Goal: Task Accomplishment & Management: Manage account settings

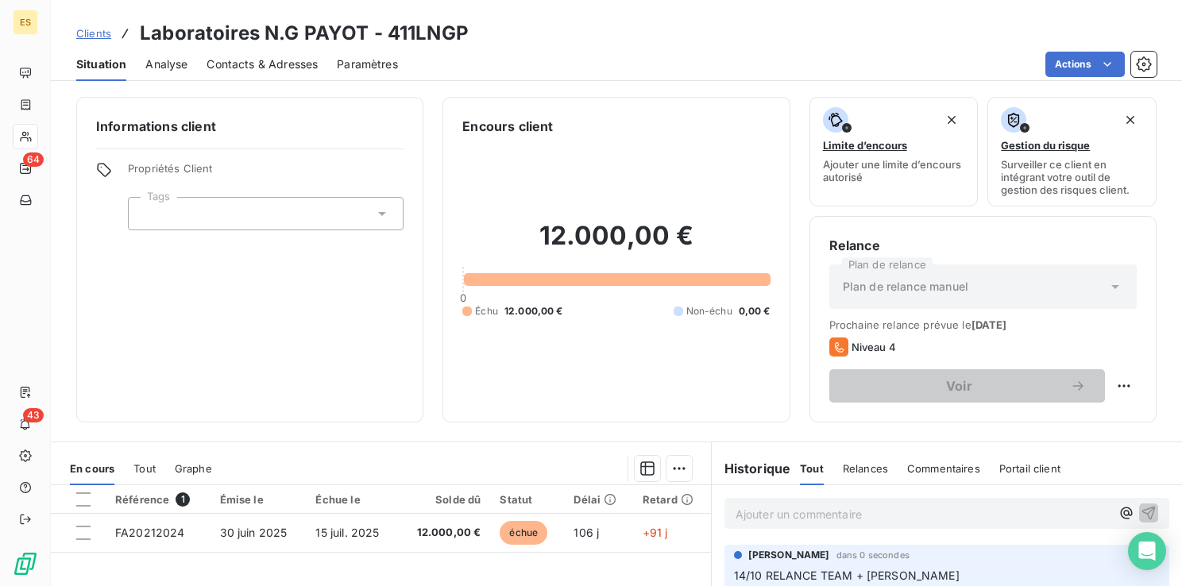
scroll to position [79, 0]
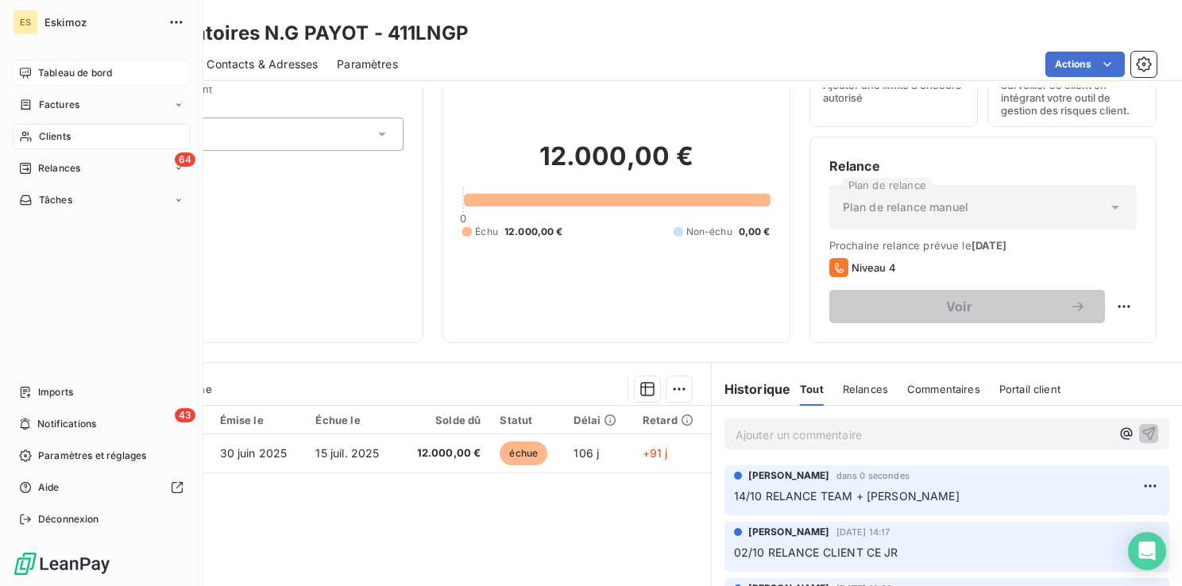
click at [52, 72] on span "Tableau de bord" at bounding box center [75, 73] width 74 height 14
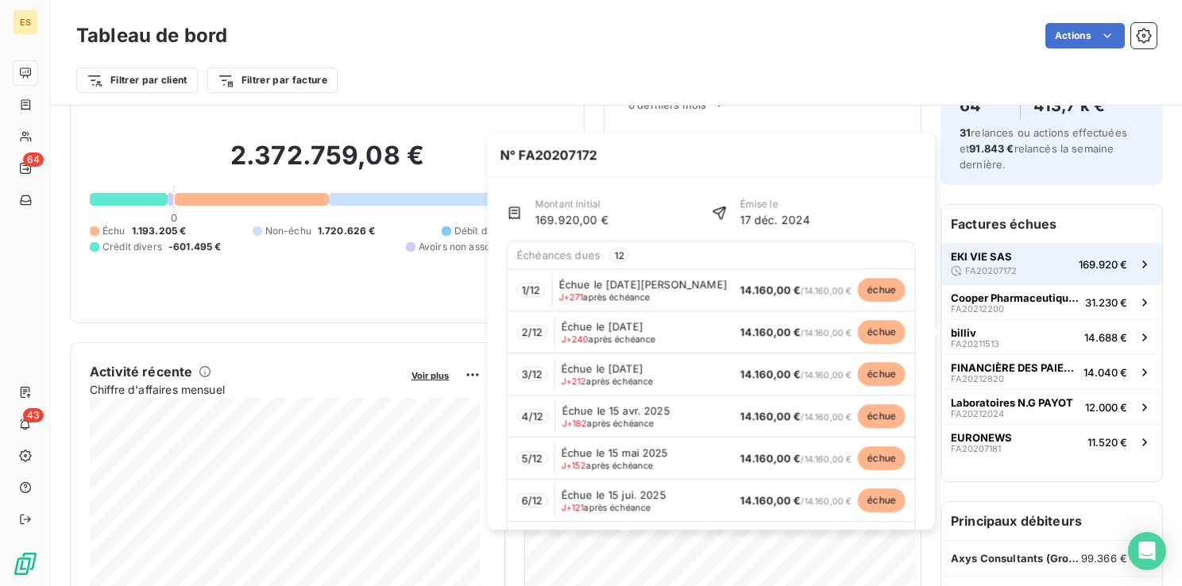
scroll to position [159, 0]
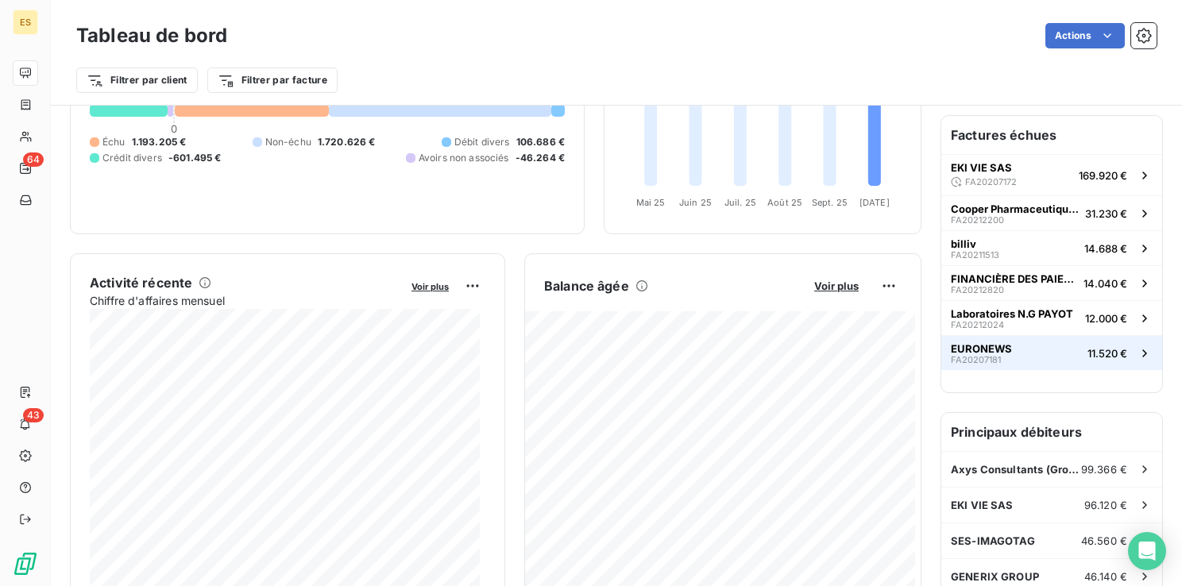
click at [964, 345] on span "EURONEWS" at bounding box center [981, 348] width 61 height 13
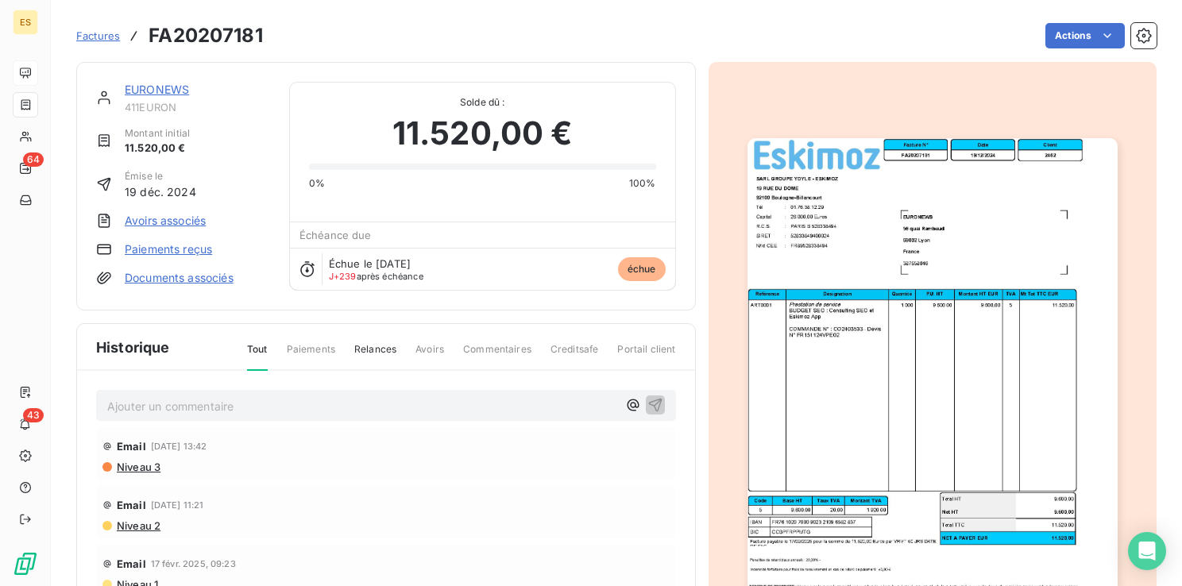
click at [153, 93] on link "EURONEWS" at bounding box center [157, 90] width 64 height 14
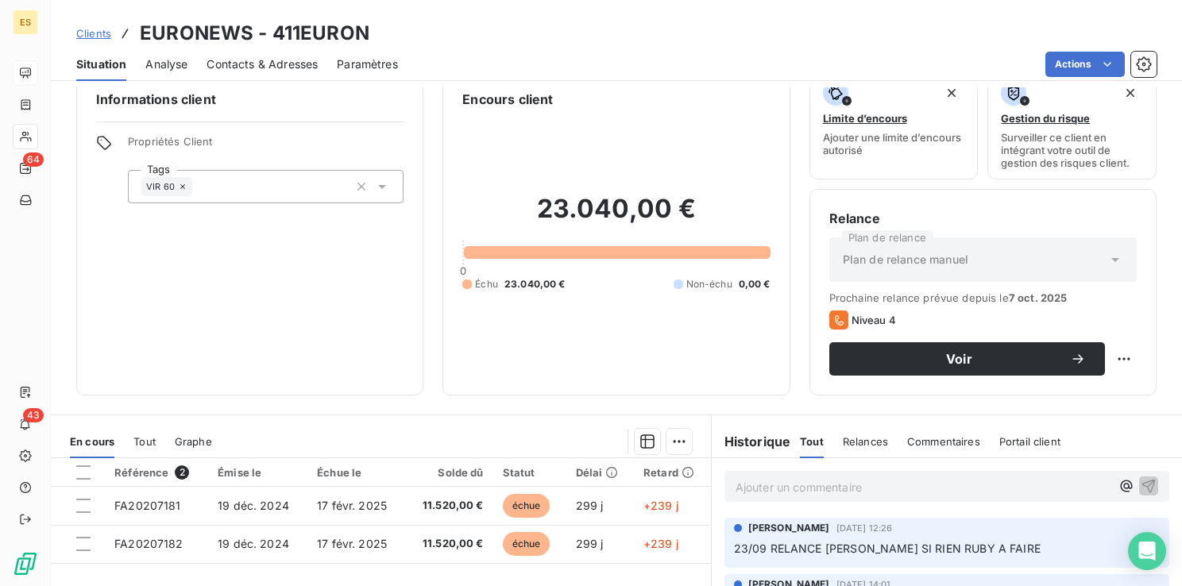
scroll to position [29, 0]
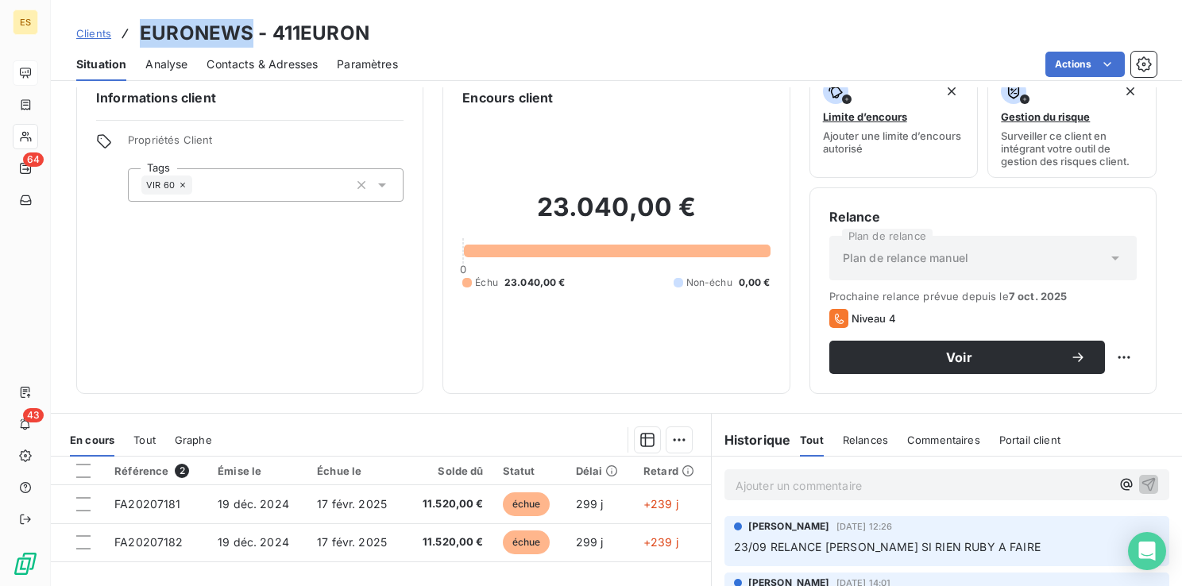
drag, startPoint x: 249, startPoint y: 29, endPoint x: 139, endPoint y: 29, distance: 109.7
click at [140, 29] on h3 "EURONEWS - 411EURON" at bounding box center [255, 33] width 230 height 29
copy h3 "EURONEWS"
drag, startPoint x: 731, startPoint y: 501, endPoint x: 742, endPoint y: 491, distance: 14.7
click at [734, 497] on div "Ajouter un commentaire ﻿" at bounding box center [947, 485] width 470 height 56
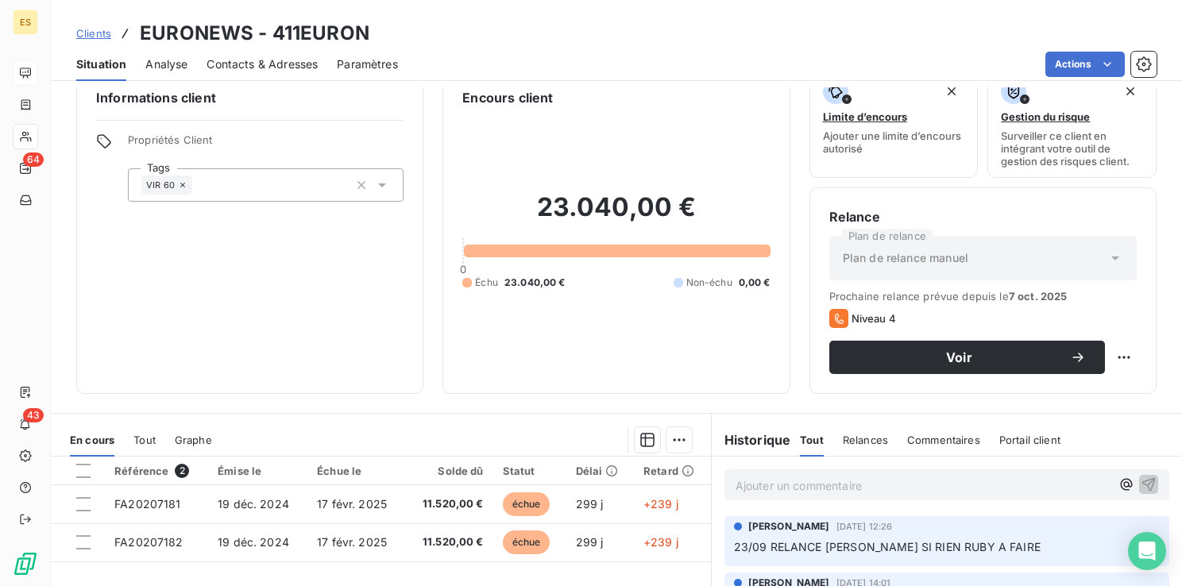
click at [741, 489] on p "Ajouter un commentaire ﻿" at bounding box center [923, 486] width 375 height 20
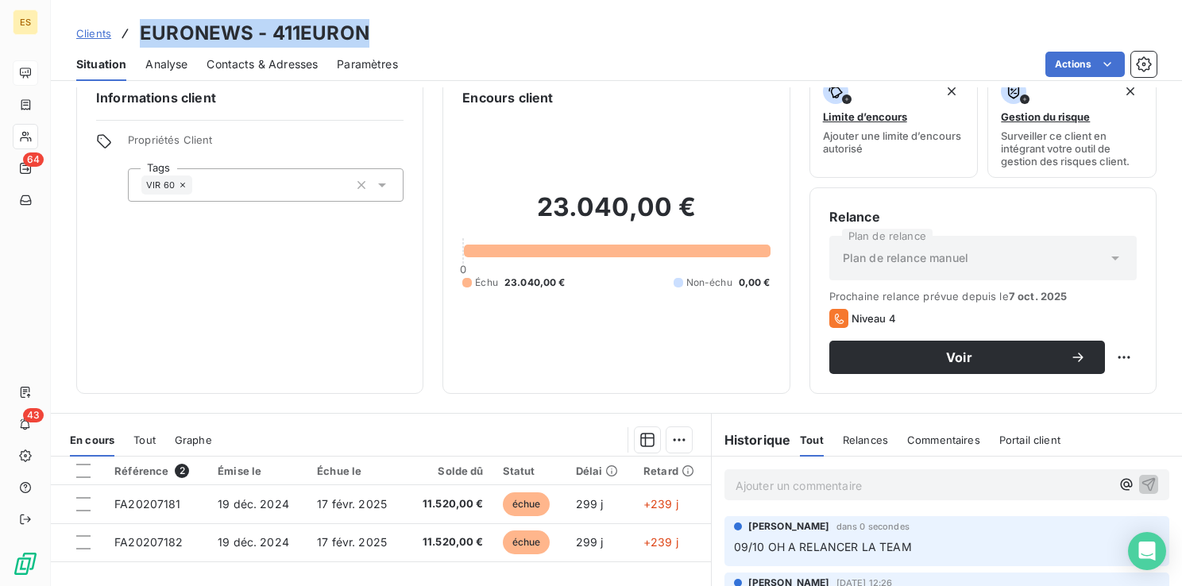
drag, startPoint x: 138, startPoint y: 29, endPoint x: 368, endPoint y: 25, distance: 229.7
click at [368, 25] on div "Clients EURONEWS - 411EURON" at bounding box center [617, 33] width 1132 height 29
copy h3 "EURONEWS - 411EURON"
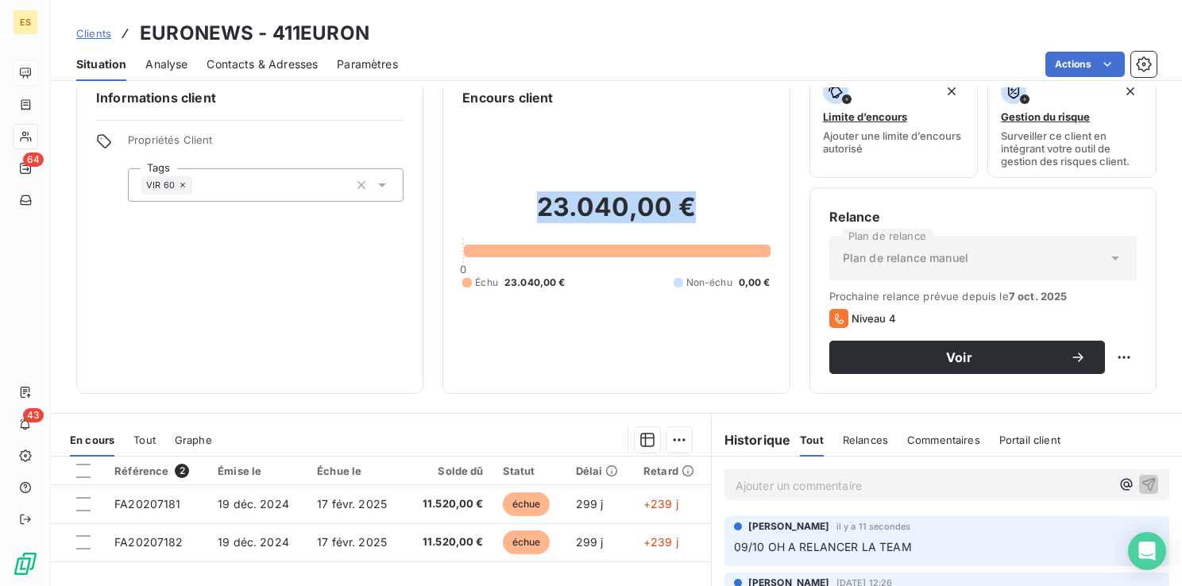
drag, startPoint x: 539, startPoint y: 205, endPoint x: 683, endPoint y: 220, distance: 145.4
click at [683, 220] on h2 "23.040,00 €" at bounding box center [616, 216] width 308 height 48
copy h2 "23.040,00 €"
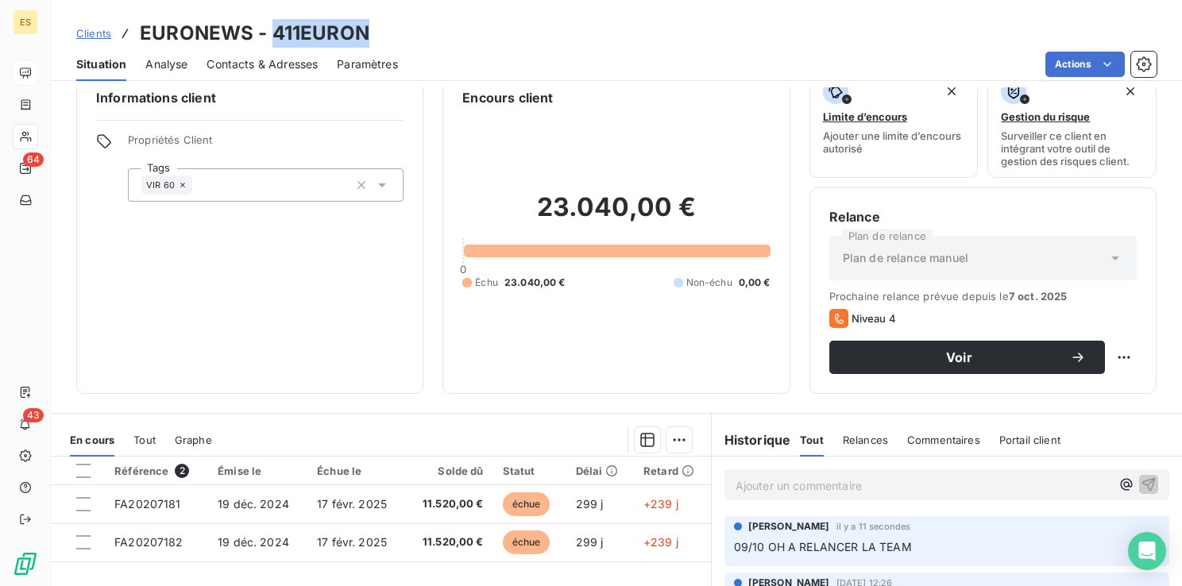
drag, startPoint x: 369, startPoint y: 34, endPoint x: 276, endPoint y: 28, distance: 93.2
click at [276, 28] on div "Clients EURONEWS - 411EURON" at bounding box center [617, 33] width 1132 height 29
click at [273, 35] on h3 "EURONEWS - 411EURON" at bounding box center [255, 33] width 230 height 29
drag, startPoint x: 273, startPoint y: 33, endPoint x: 343, endPoint y: 42, distance: 70.5
click at [343, 42] on h3 "EURONEWS - 411EURON" at bounding box center [255, 33] width 230 height 29
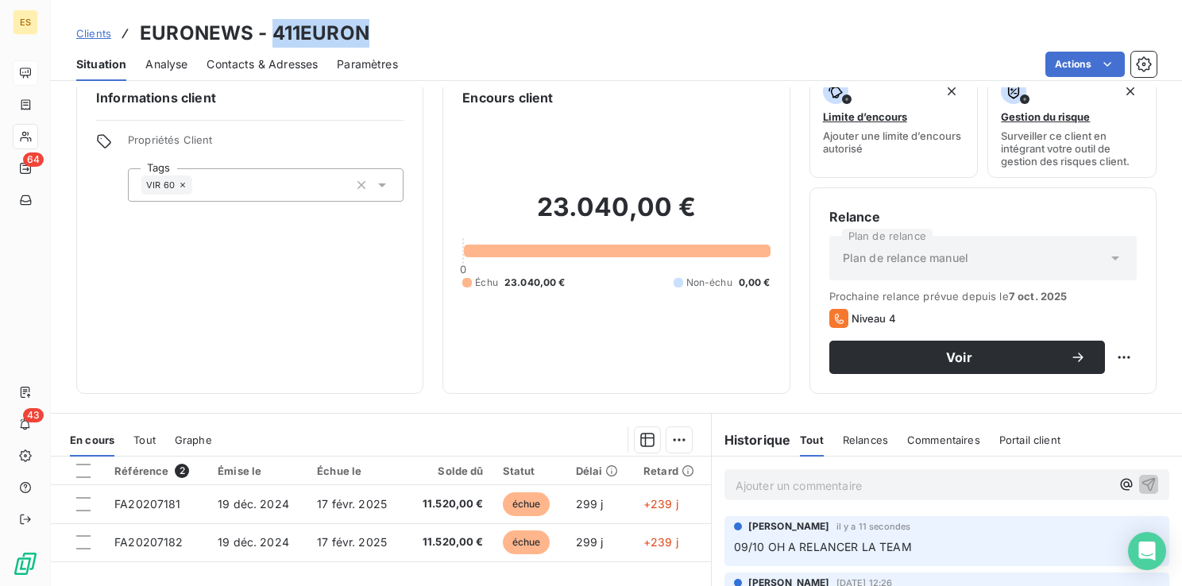
drag, startPoint x: 343, startPoint y: 42, endPoint x: 335, endPoint y: 40, distance: 8.3
copy h3 "411EURON"
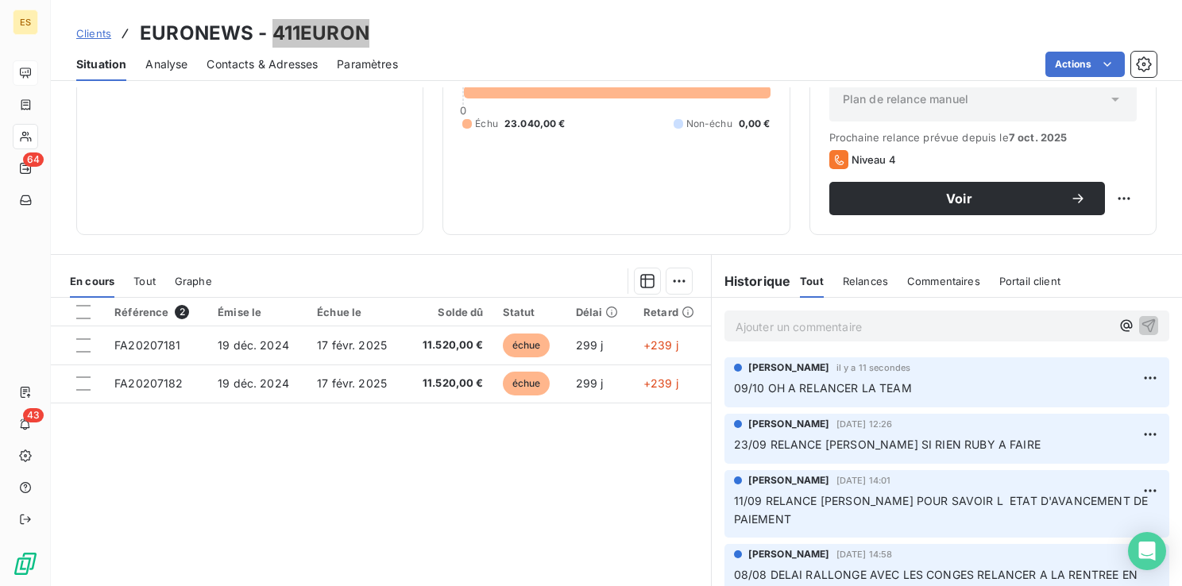
scroll to position [108, 0]
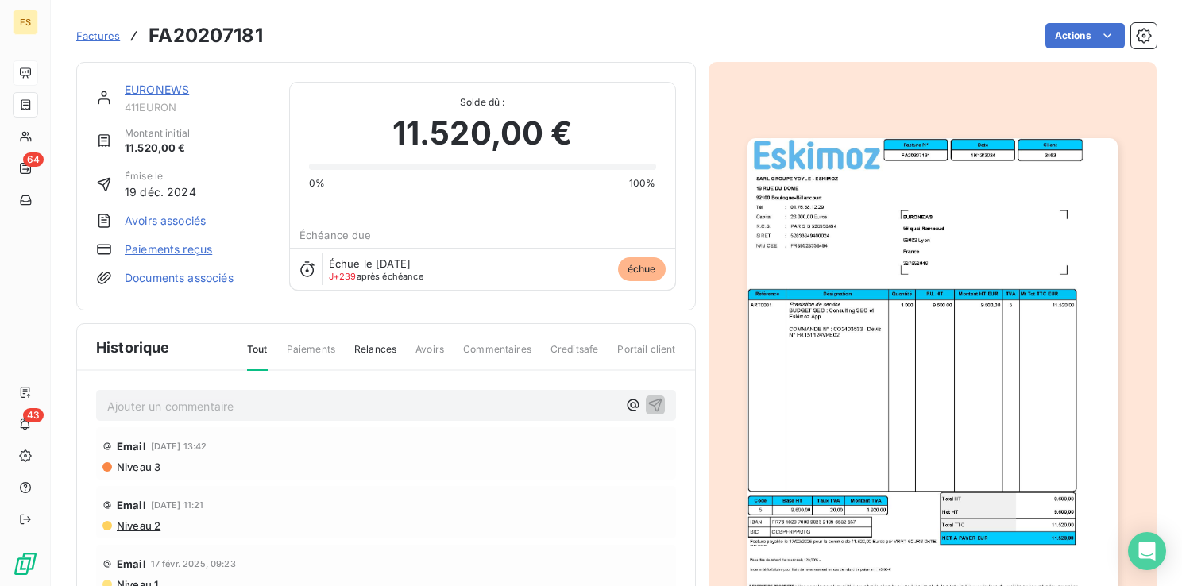
click at [145, 87] on link "EURONEWS" at bounding box center [157, 90] width 64 height 14
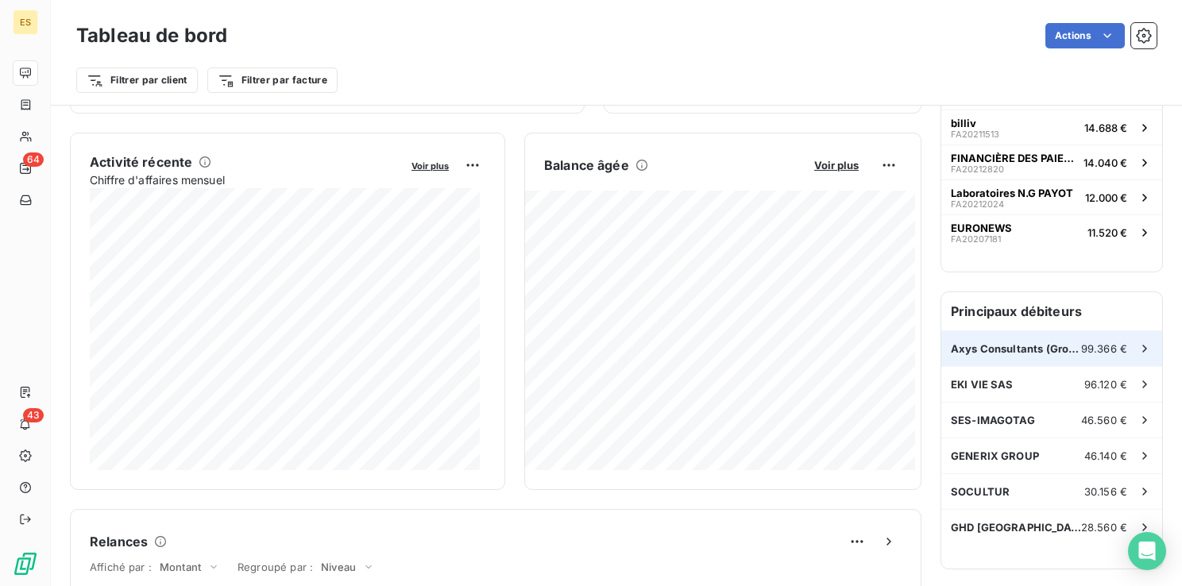
scroll to position [318, 0]
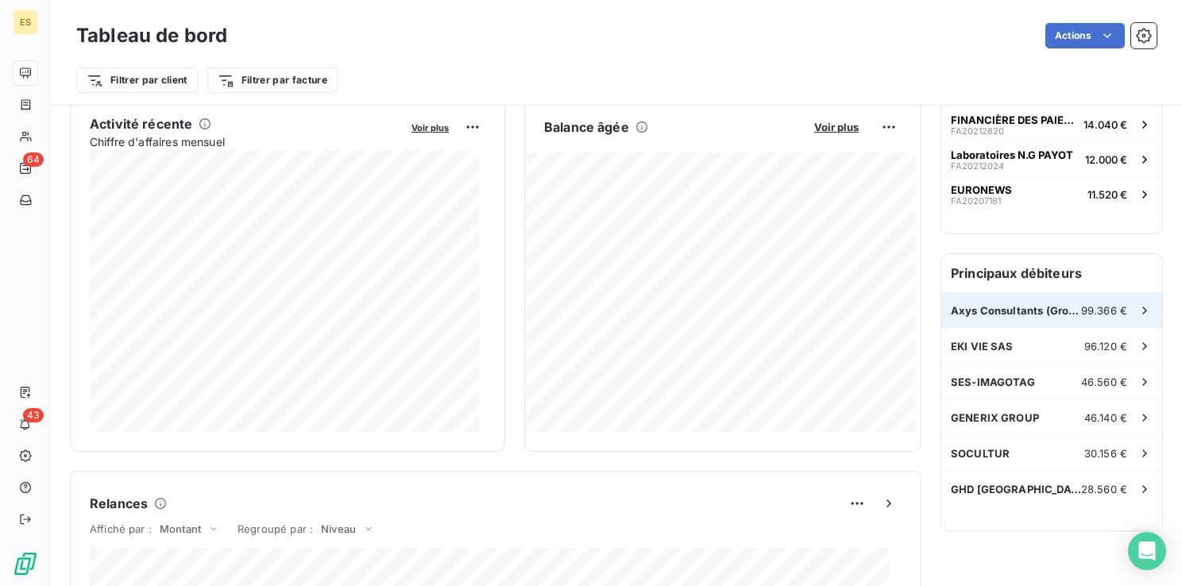
click at [1003, 302] on div "Axys Consultants (Groupe Volkswagen Fran 99.366 €" at bounding box center [1052, 310] width 221 height 35
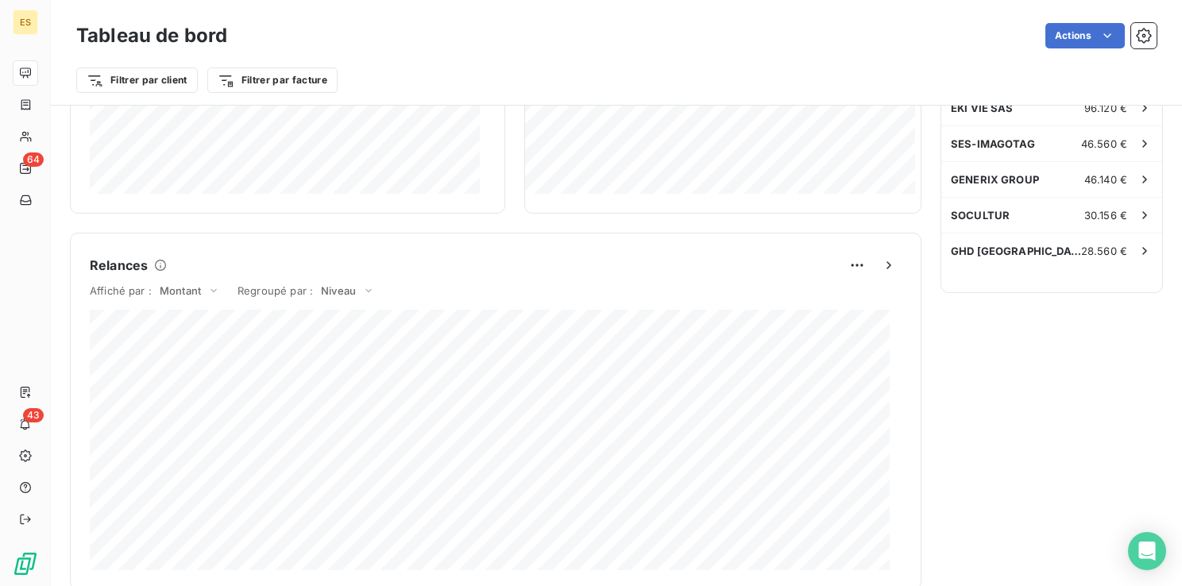
scroll to position [397, 0]
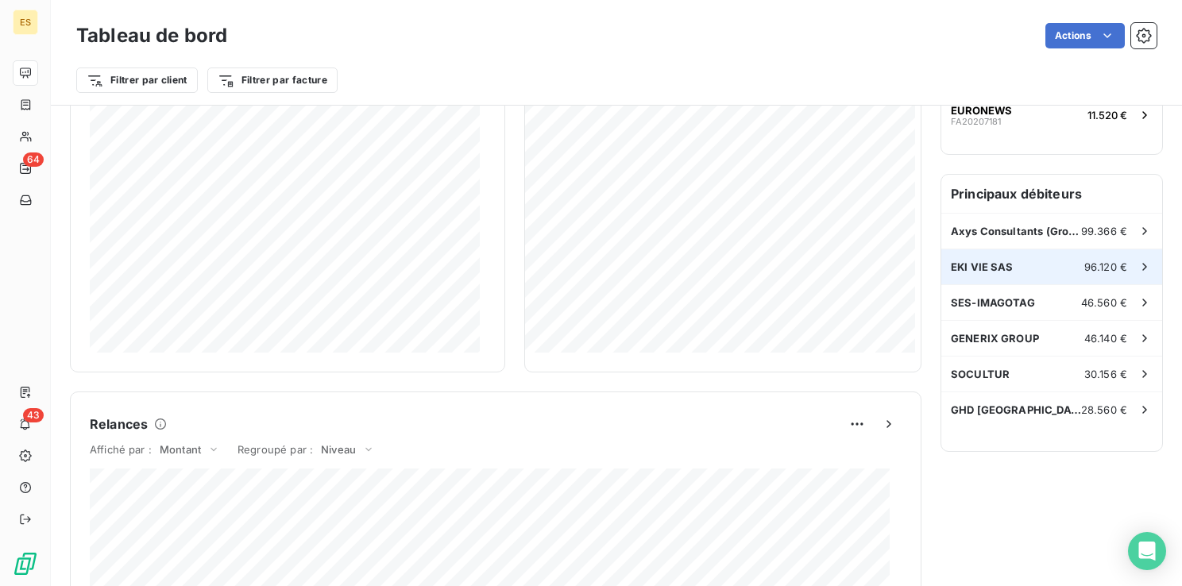
click at [977, 275] on div "EKI VIE SAS 96.120 €" at bounding box center [1052, 267] width 221 height 35
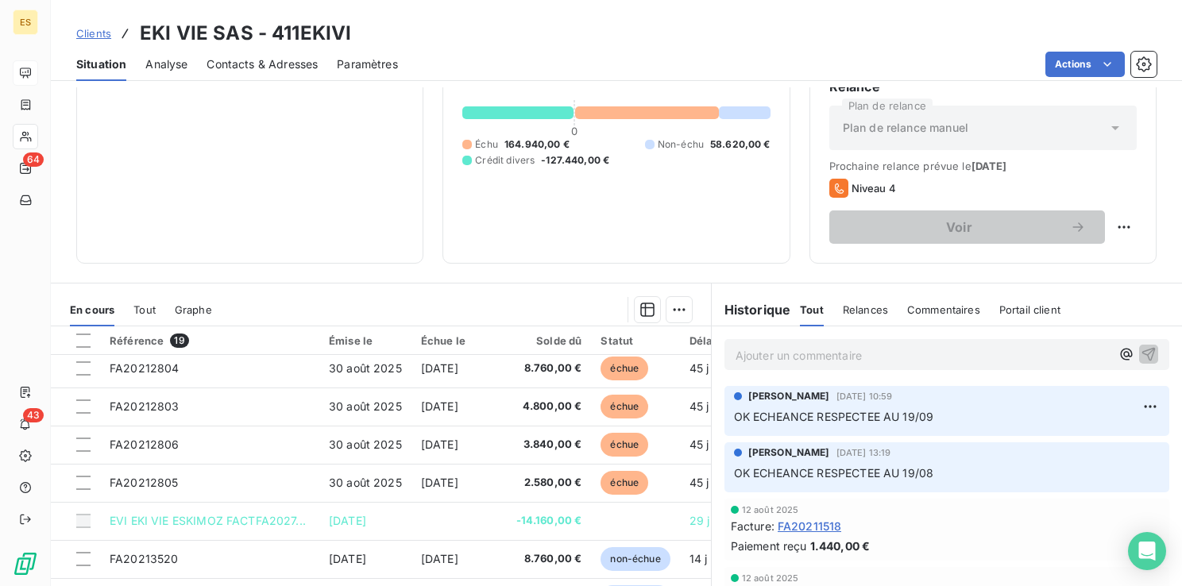
scroll to position [454, 0]
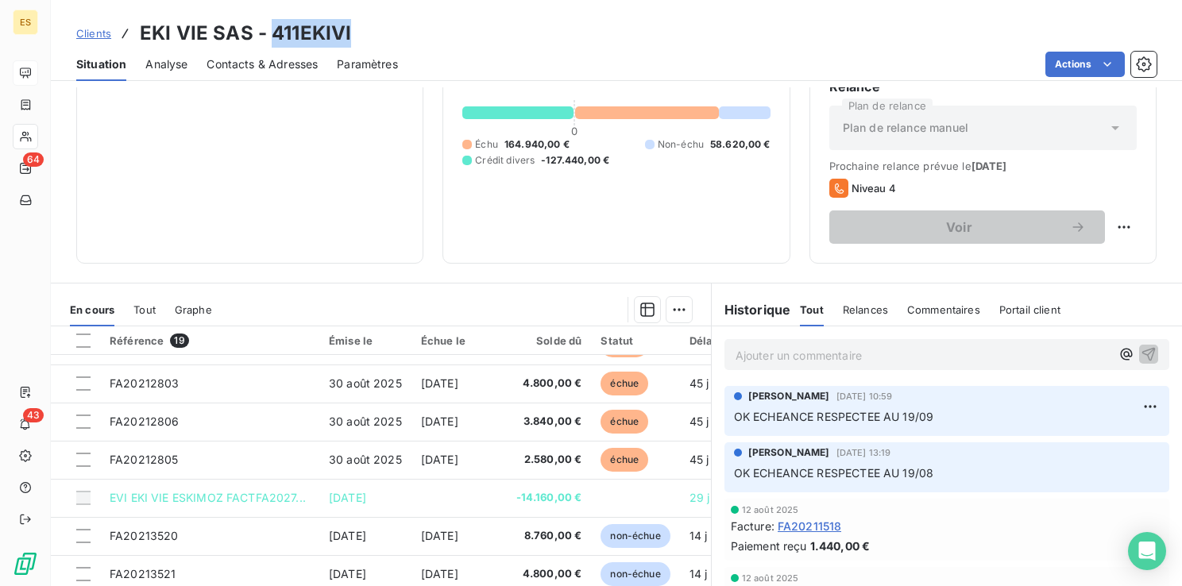
drag, startPoint x: 271, startPoint y: 33, endPoint x: 355, endPoint y: 19, distance: 85.3
click at [355, 19] on div "Clients EKI VIE SAS - 411EKIVI" at bounding box center [617, 33] width 1132 height 29
drag, startPoint x: 355, startPoint y: 19, endPoint x: 335, endPoint y: 32, distance: 24.3
copy h3 "411EKIVI"
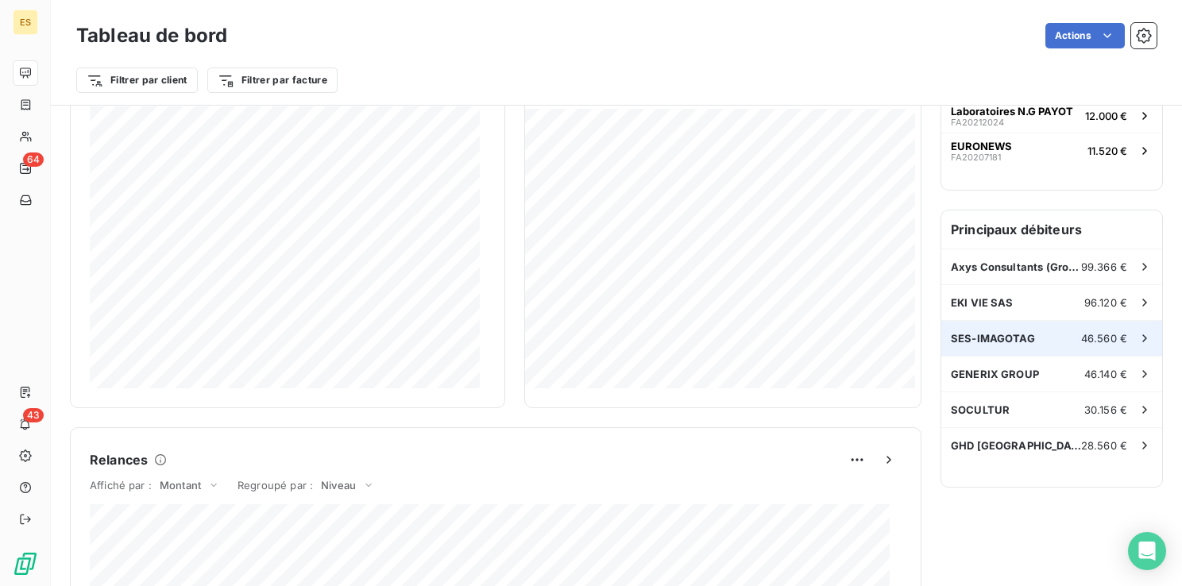
scroll to position [399, 0]
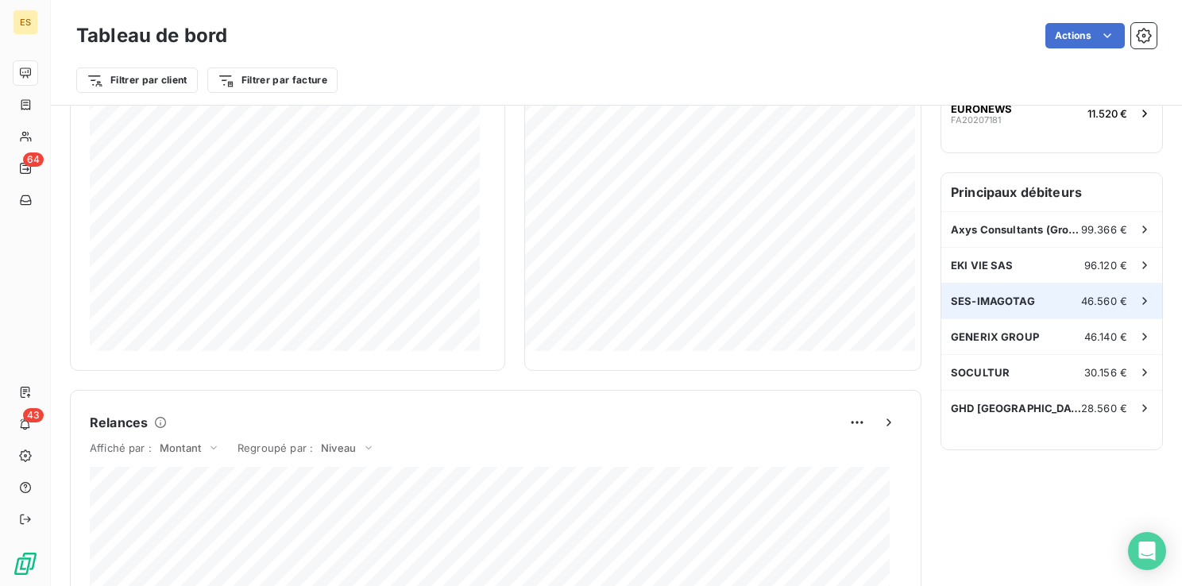
click at [977, 296] on span "SES-IMAGOTAG" at bounding box center [993, 301] width 84 height 13
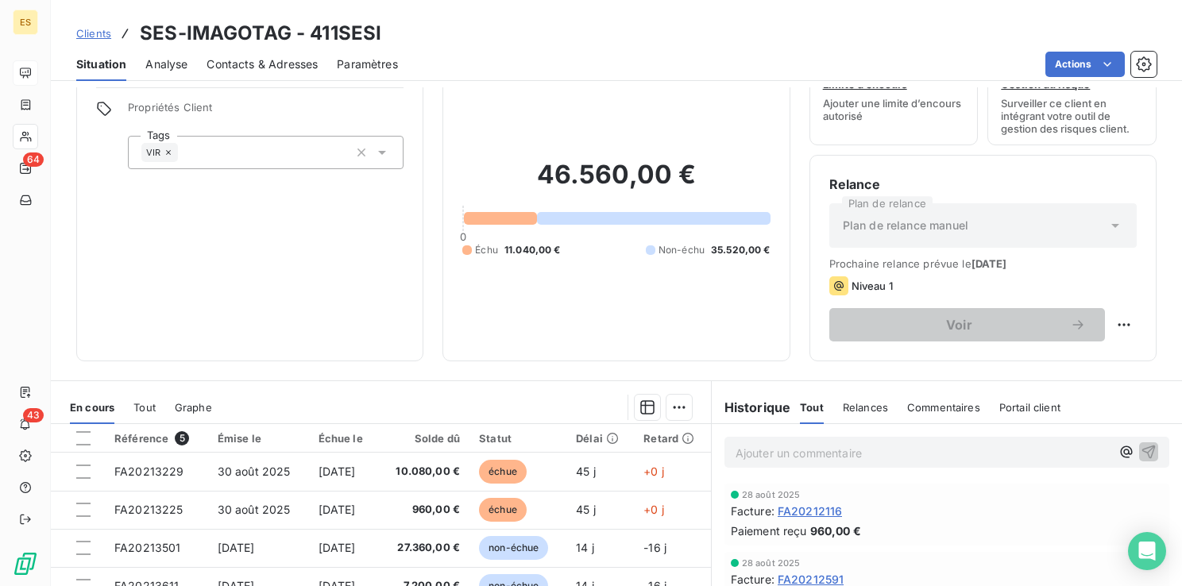
scroll to position [159, 0]
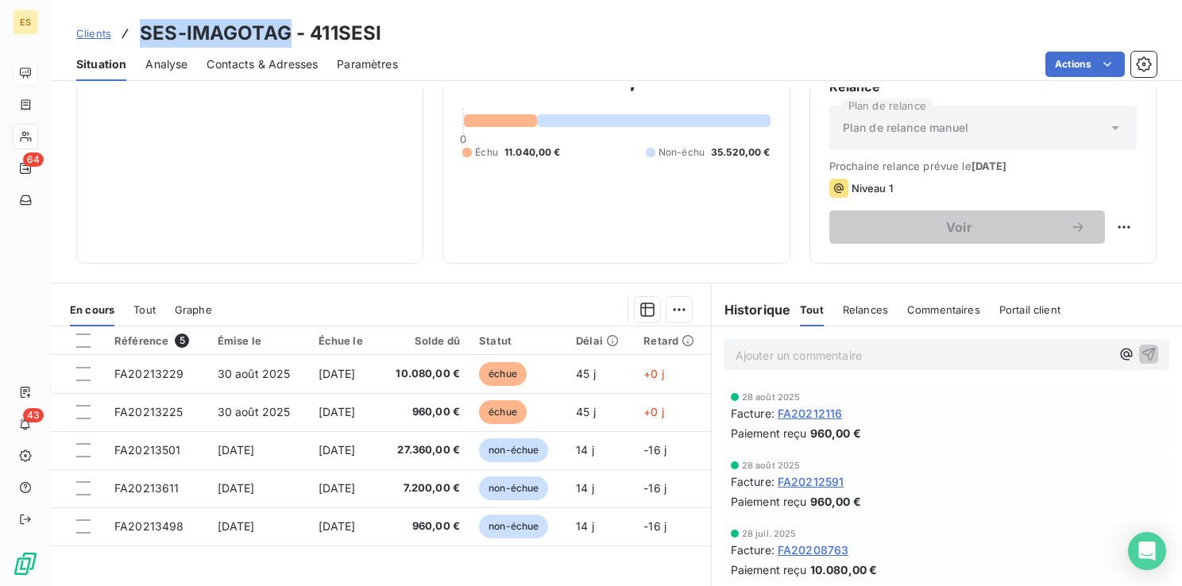
drag, startPoint x: 141, startPoint y: 25, endPoint x: 288, endPoint y: 33, distance: 147.2
click at [288, 33] on h3 "SES-IMAGOTAG - 411SESI" at bounding box center [261, 33] width 242 height 29
copy h3 "SES-IMAGOTAG"
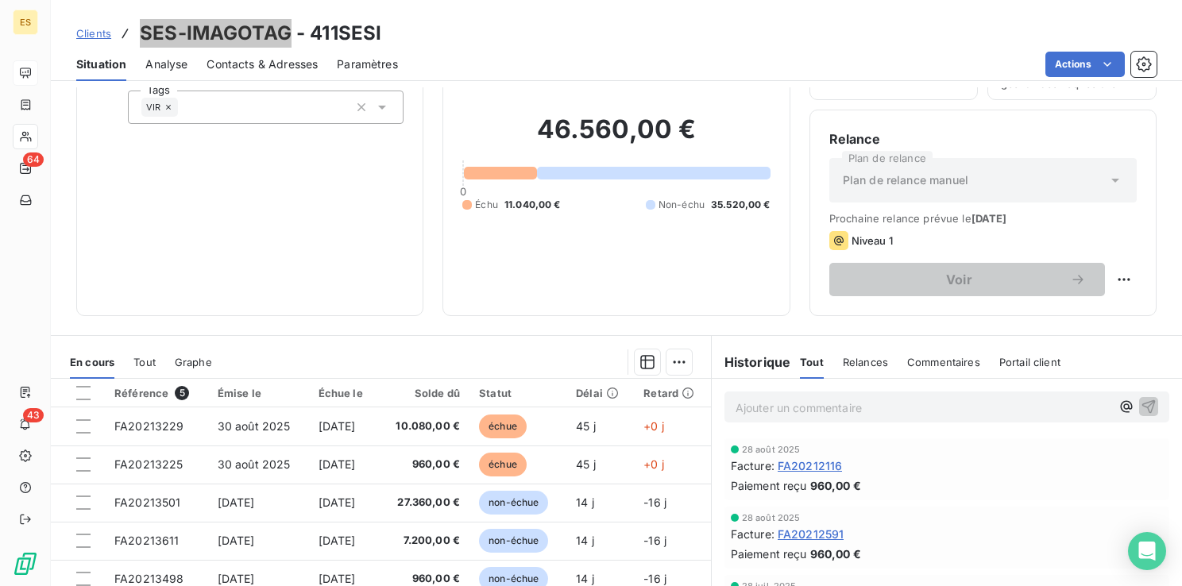
scroll to position [79, 0]
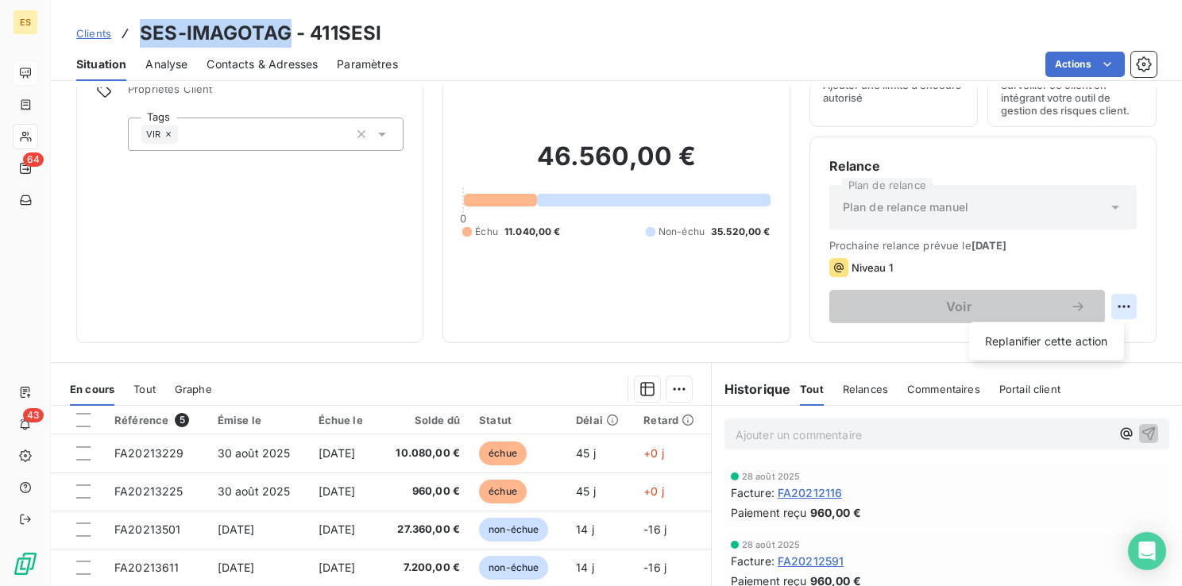
click at [1109, 302] on html "ES 64 43 Clients SES-IMAGOTAG - 411SESI Situation Analyse Contacts & Adresses P…" at bounding box center [591, 293] width 1182 height 586
click at [1054, 343] on div "Replanifier cette action" at bounding box center [1047, 341] width 142 height 25
select select "9"
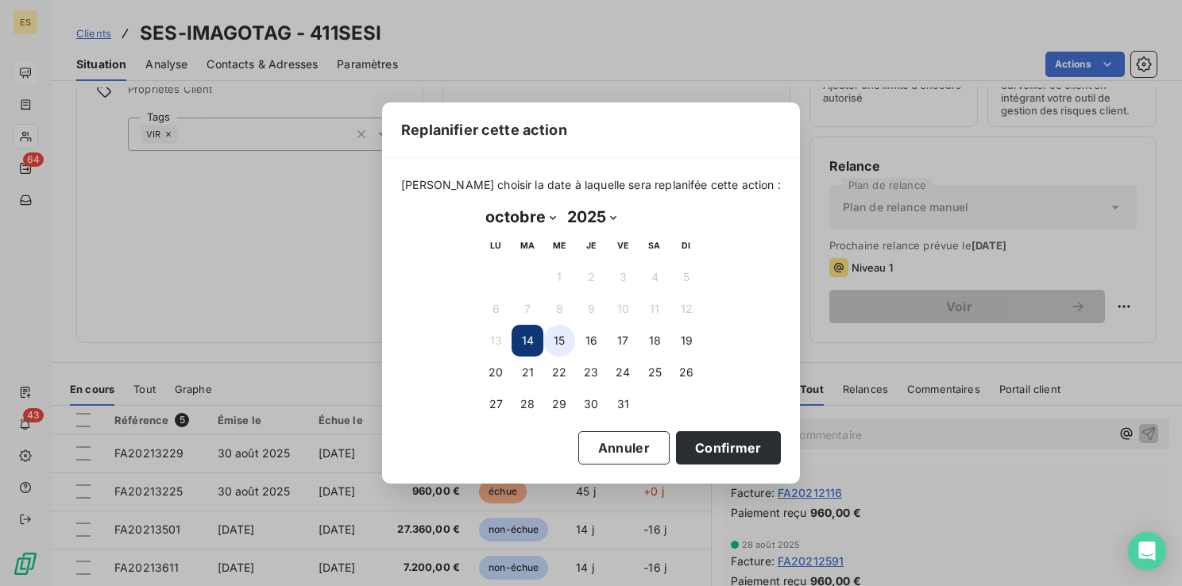
click at [559, 343] on button "15" at bounding box center [560, 341] width 32 height 32
click at [532, 342] on button "14" at bounding box center [528, 341] width 32 height 32
click at [725, 453] on button "Confirmer" at bounding box center [728, 447] width 105 height 33
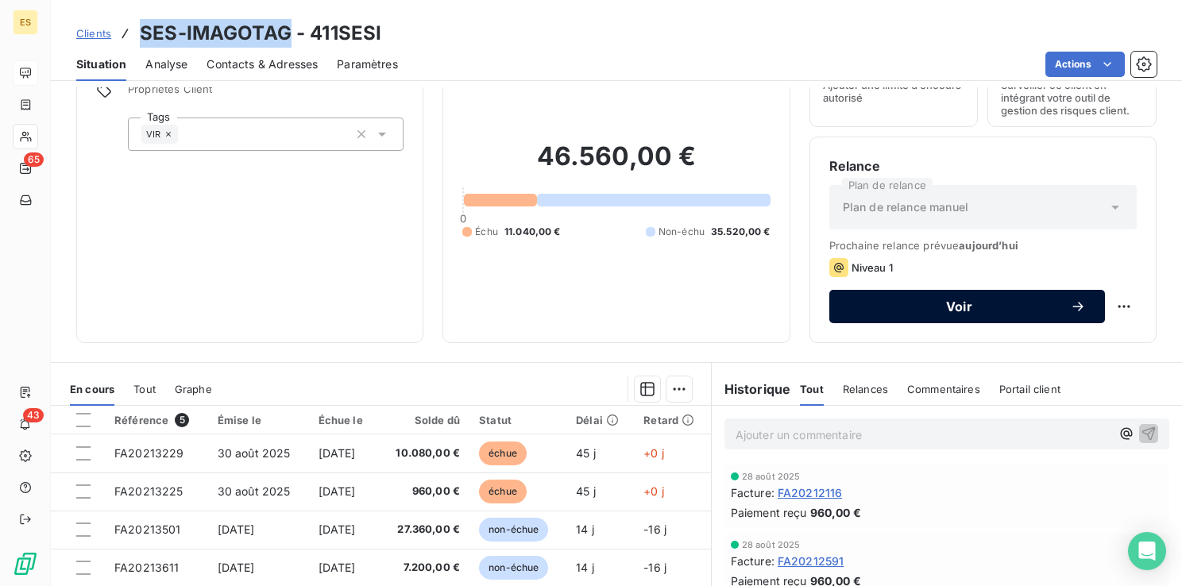
click at [911, 313] on div "Voir" at bounding box center [968, 307] width 238 height 16
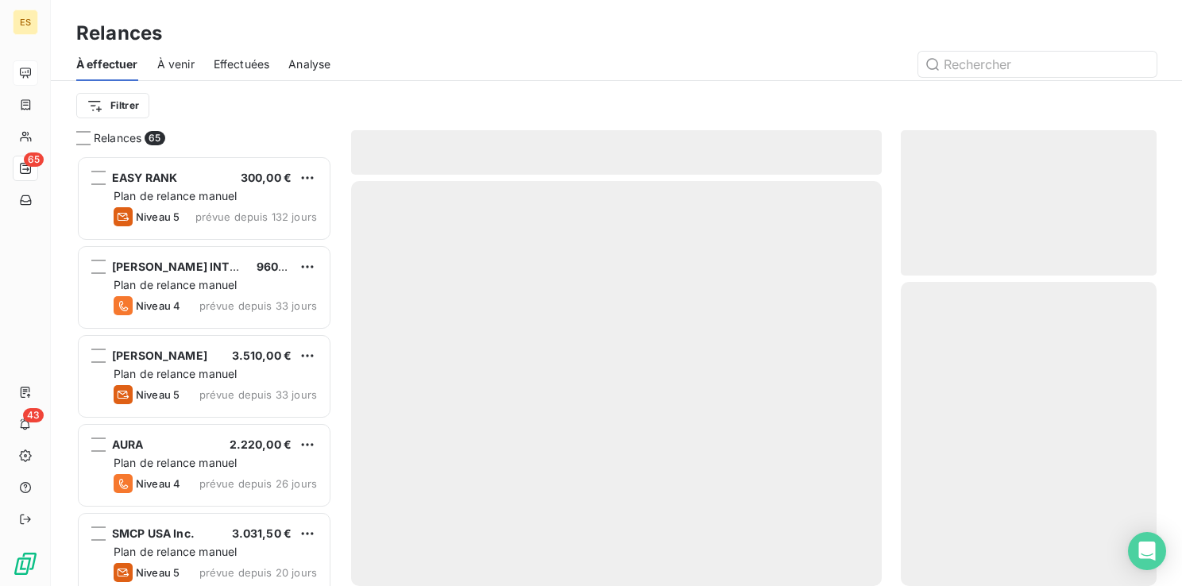
scroll to position [419, 243]
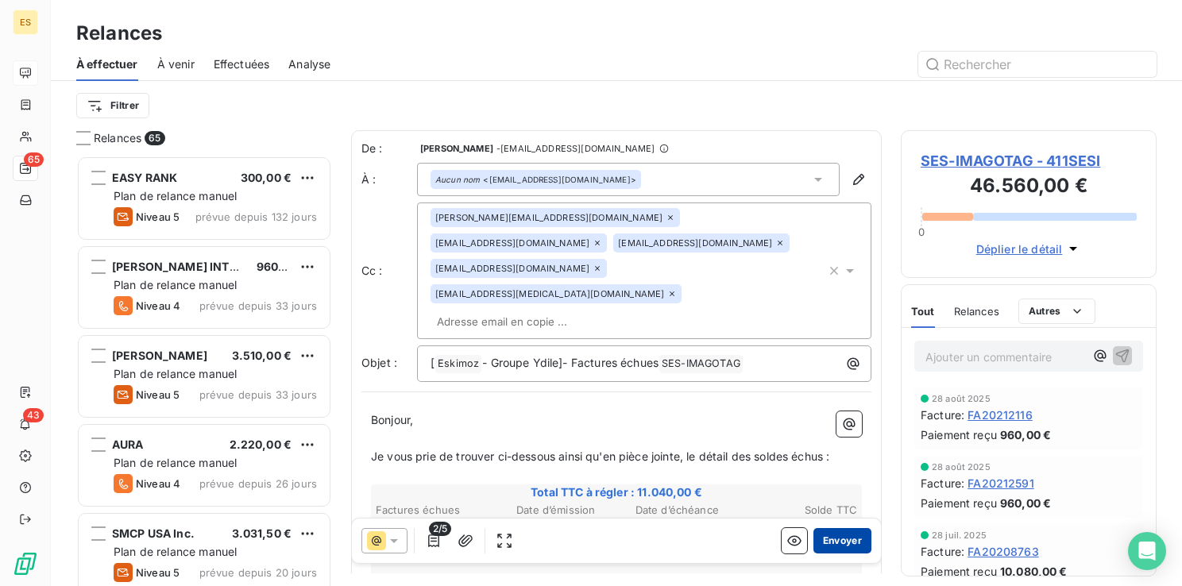
click at [814, 540] on button "Envoyer" at bounding box center [843, 540] width 58 height 25
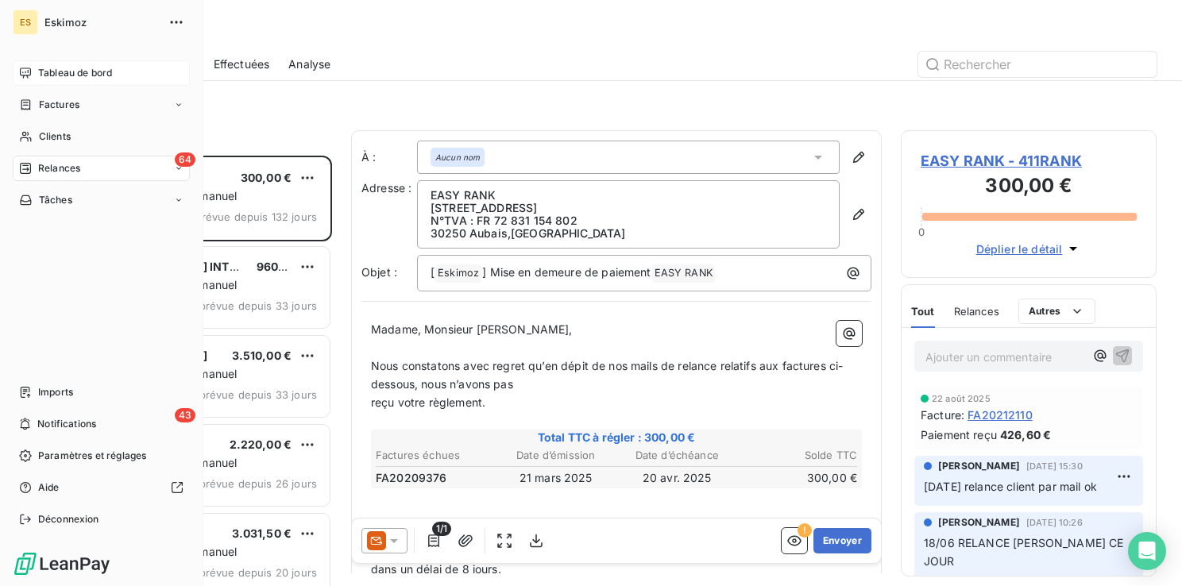
click at [61, 68] on span "Tableau de bord" at bounding box center [75, 73] width 74 height 14
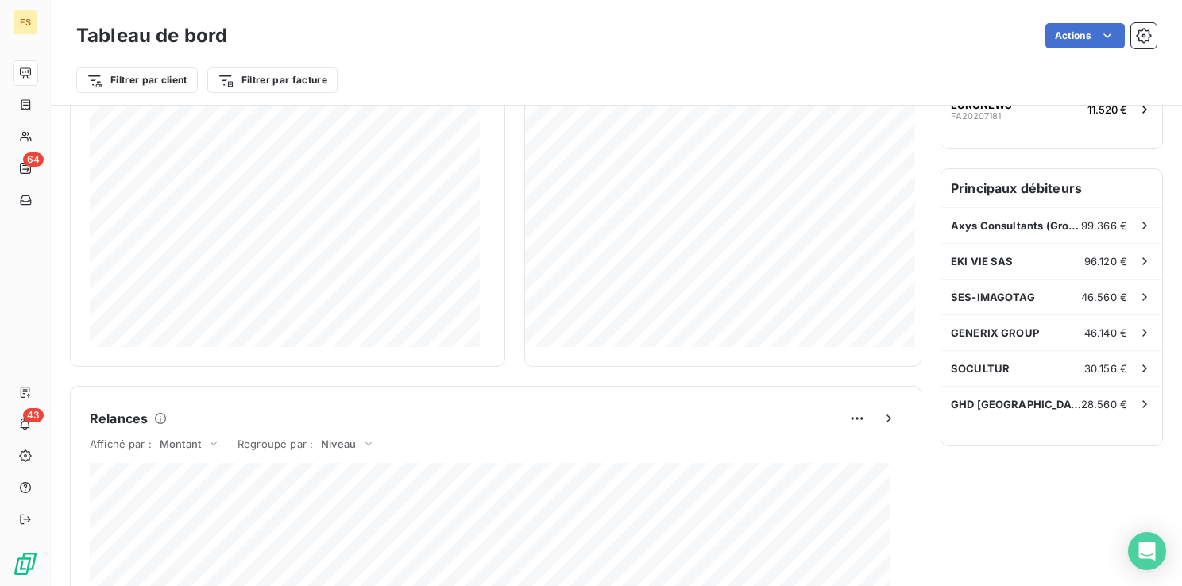
scroll to position [406, 0]
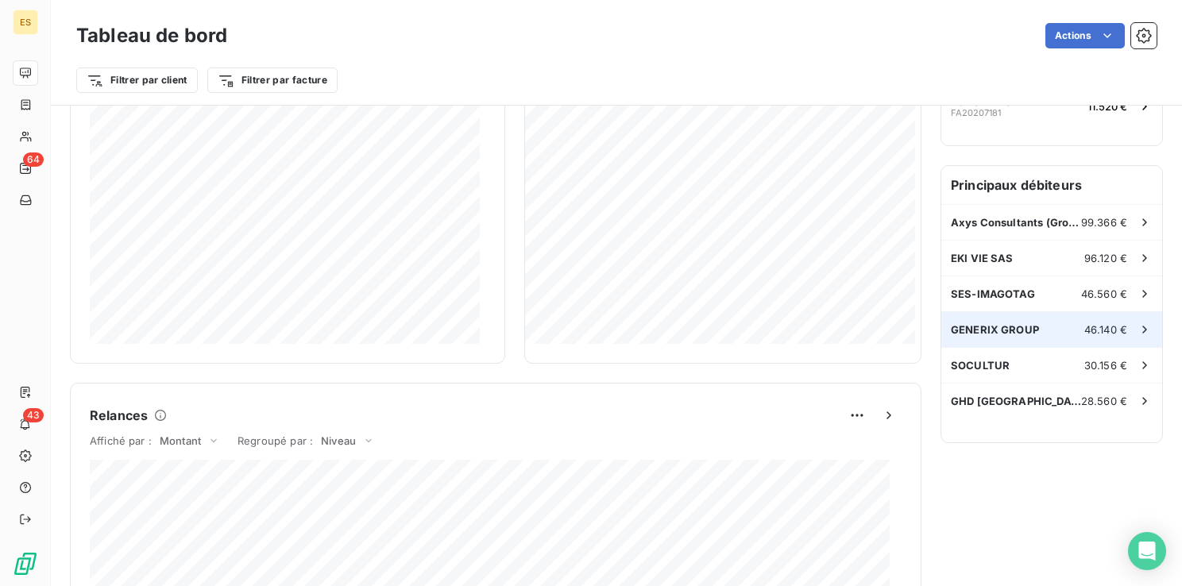
click at [1088, 326] on span "46.140 €" at bounding box center [1106, 329] width 43 height 13
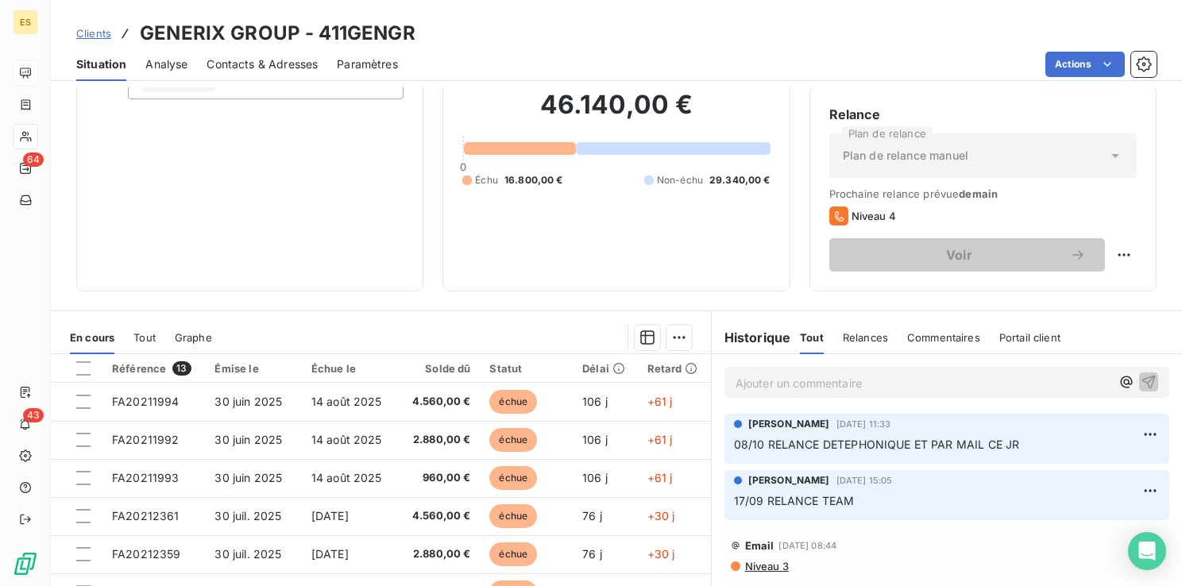
scroll to position [159, 0]
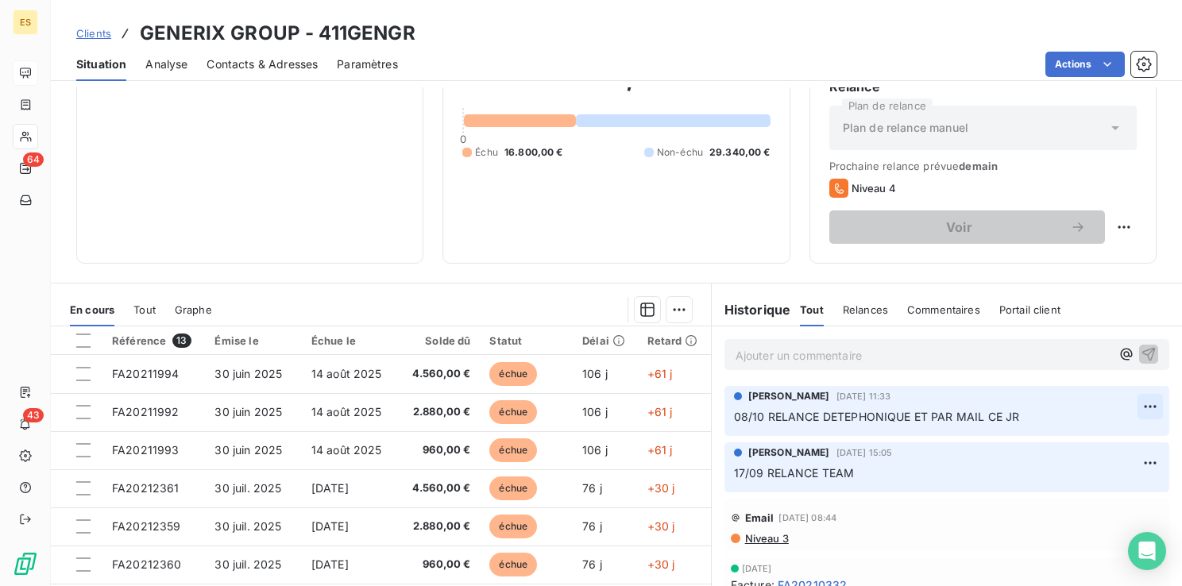
click at [1128, 405] on html "ES 64 43 Clients GENERIX GROUP - 411GENGR Situation Analyse Contacts & Adresses…" at bounding box center [591, 293] width 1182 height 586
click at [1083, 443] on div "Editer" at bounding box center [1088, 440] width 89 height 25
click at [830, 414] on span "08/10 RELANCE DETEPHONIQUE ET PAR MAIL CE JR" at bounding box center [877, 417] width 286 height 14
click at [831, 414] on span "08/10 RELANCE TEPHONIQUE ET PAR MAIL CE JR" at bounding box center [869, 417] width 271 height 14
click at [1144, 420] on icon "button" at bounding box center [1151, 417] width 14 height 14
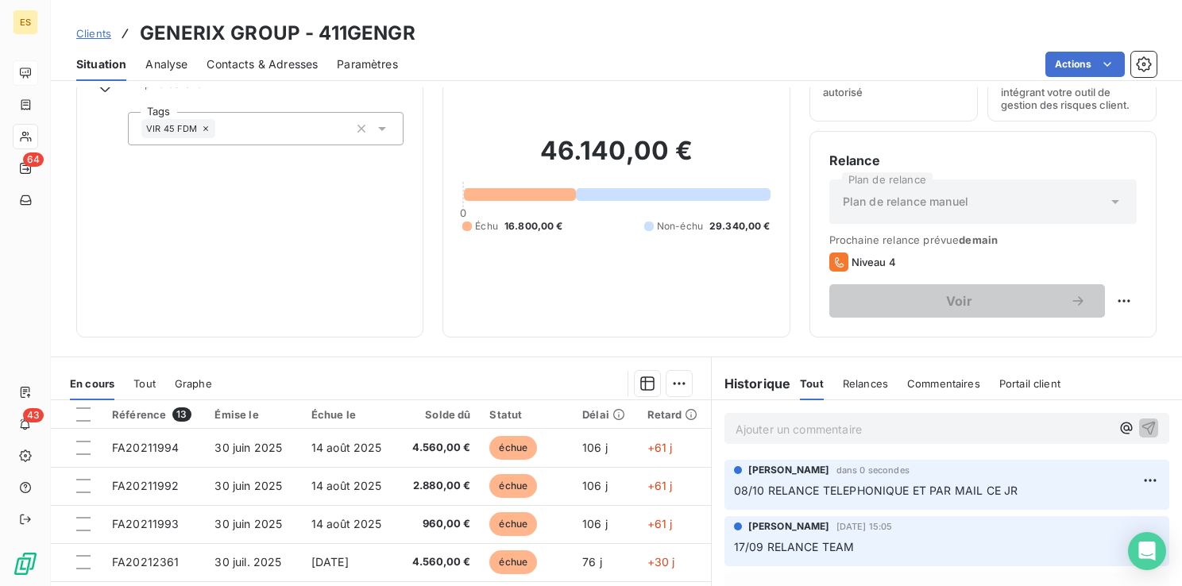
scroll to position [0, 0]
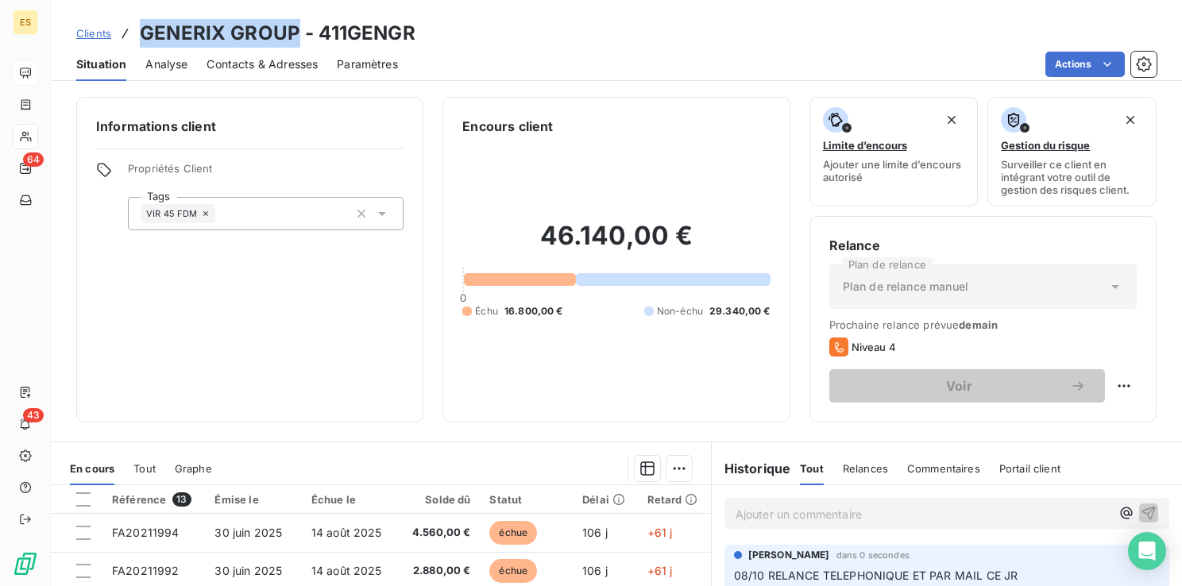
drag, startPoint x: 294, startPoint y: 29, endPoint x: 140, endPoint y: 33, distance: 154.2
click at [140, 33] on h3 "GENERIX GROUP - 411GENGR" at bounding box center [278, 33] width 276 height 29
copy h3 "GENERIX GROUP"
click at [749, 402] on div "Encours client 46.140,00 € 0 Échu 16.800,00 € Non-échu 29.340,00 €" at bounding box center [616, 260] width 347 height 326
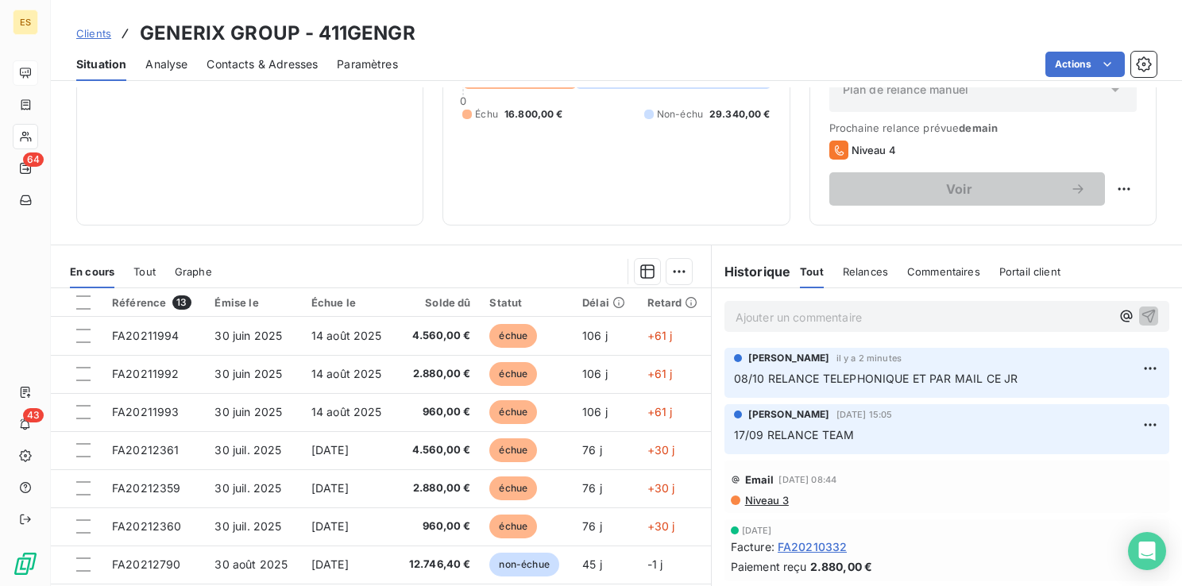
scroll to position [238, 0]
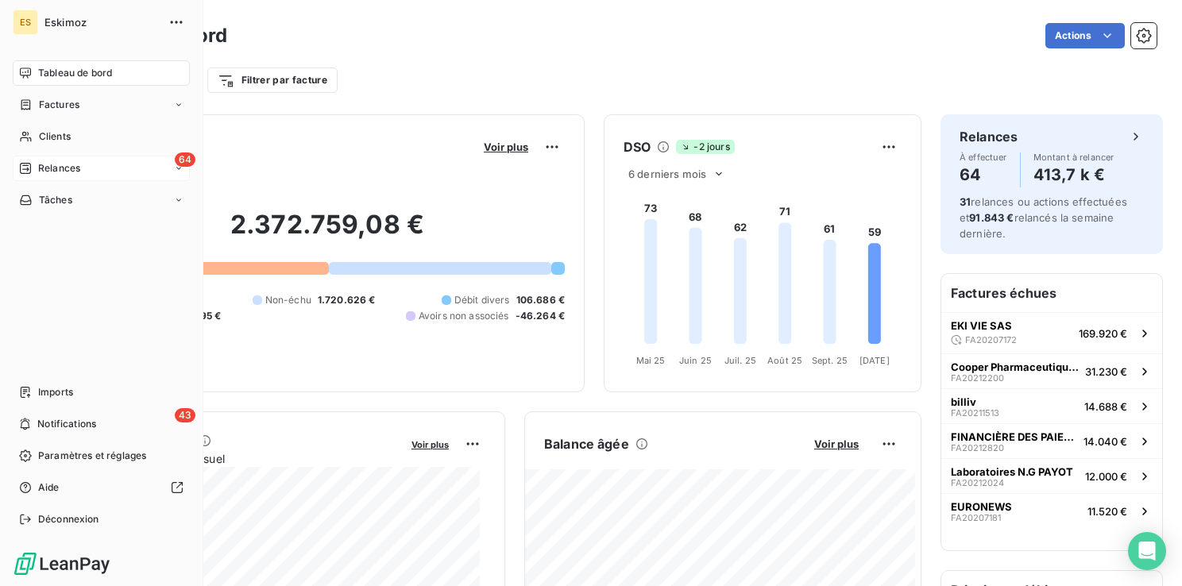
click at [55, 170] on span "Relances" at bounding box center [59, 168] width 42 height 14
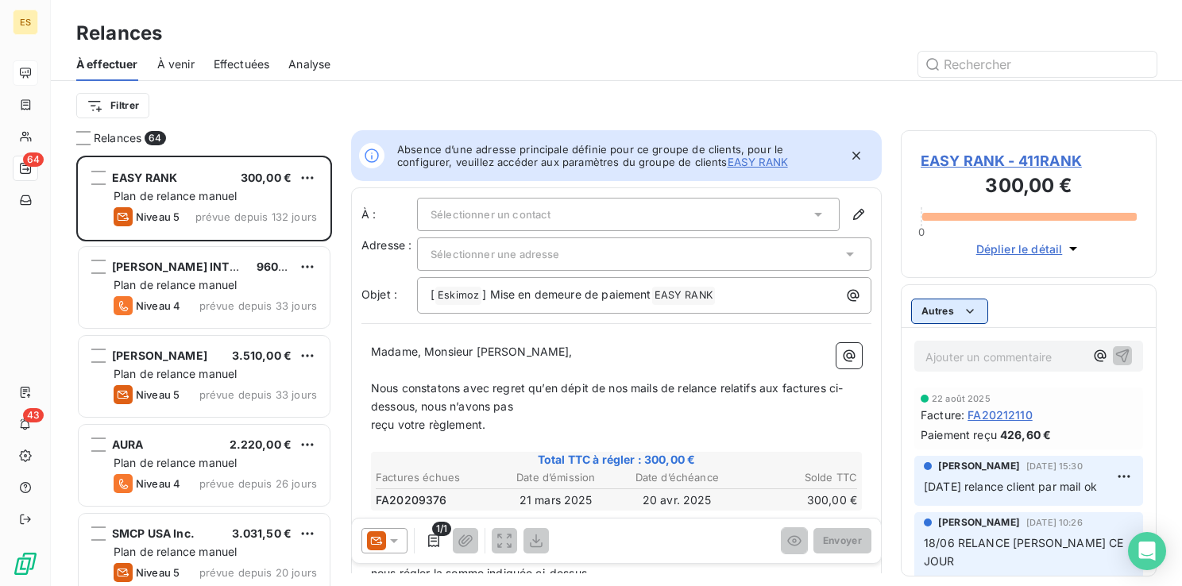
scroll to position [419, 243]
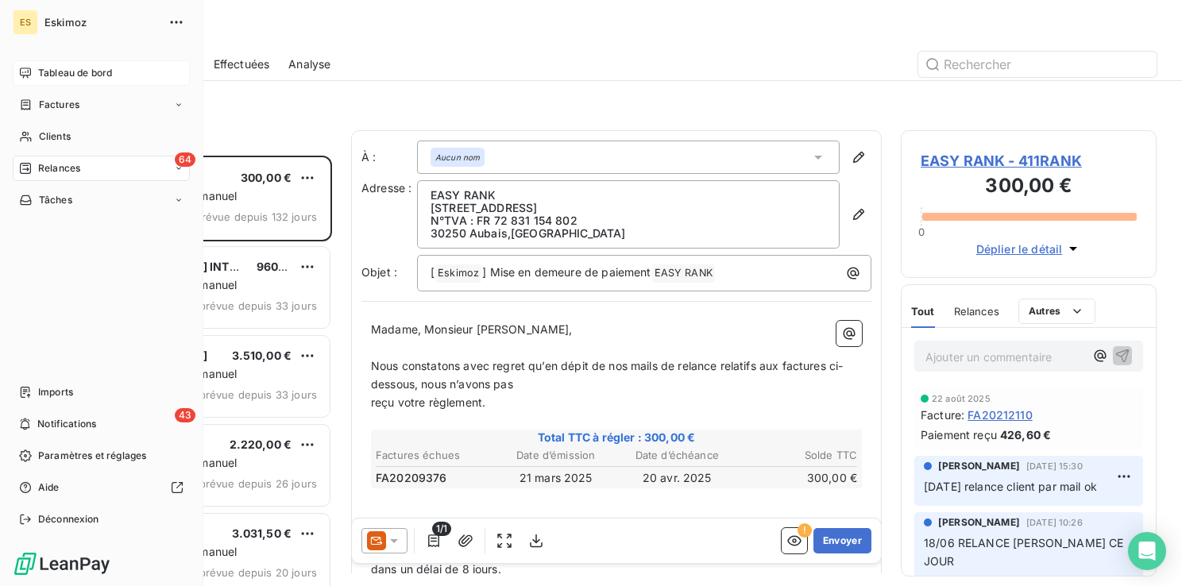
click at [49, 72] on span "Tableau de bord" at bounding box center [75, 73] width 74 height 14
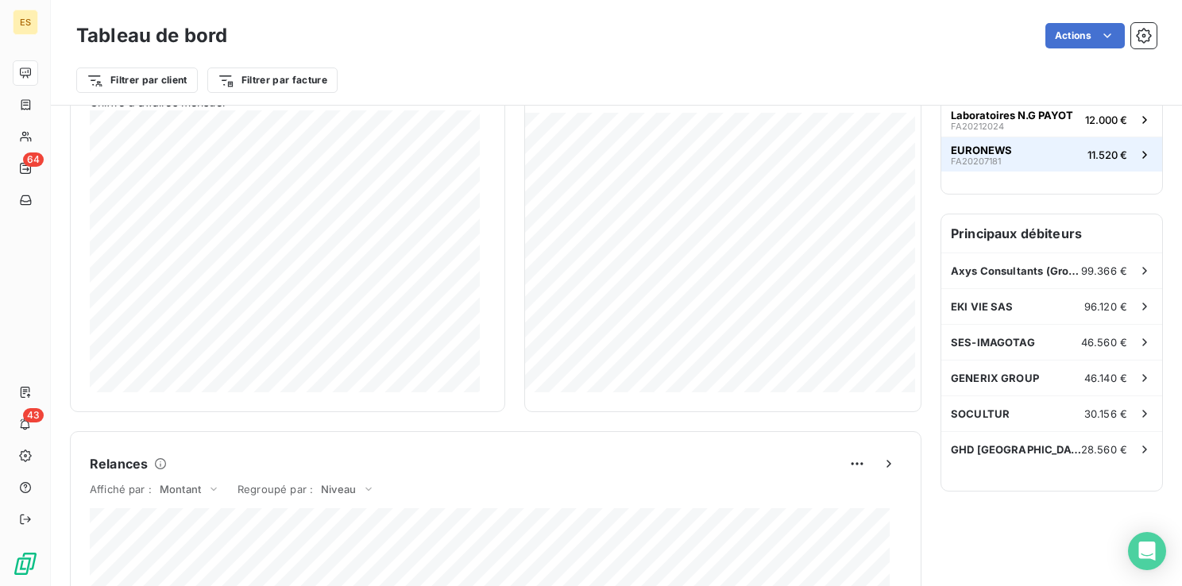
scroll to position [397, 0]
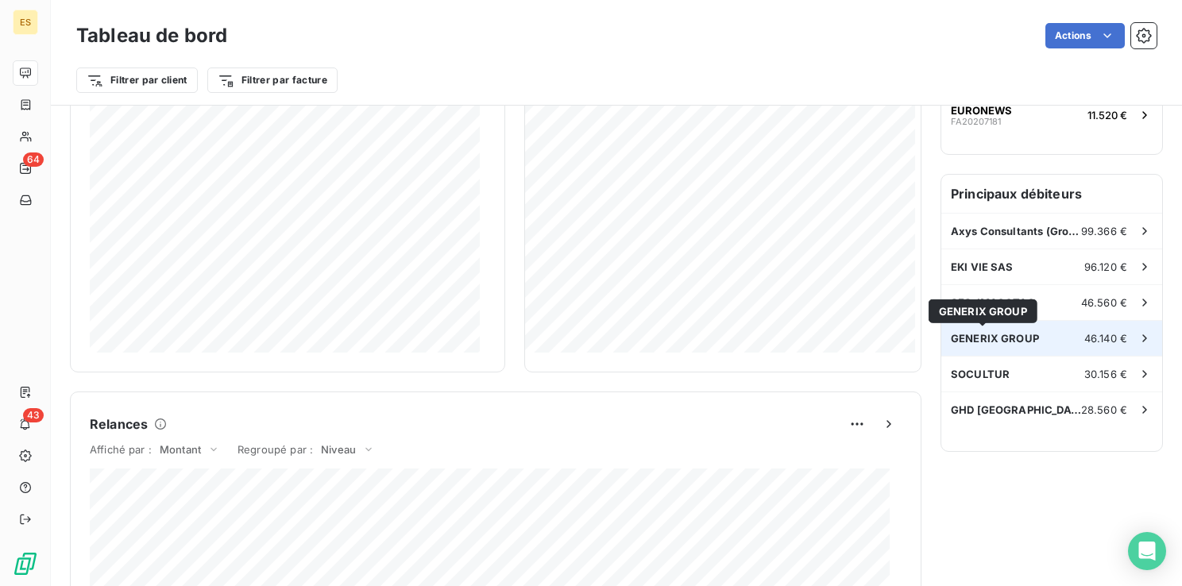
click at [1008, 341] on span "GENERIX GROUP" at bounding box center [995, 338] width 88 height 13
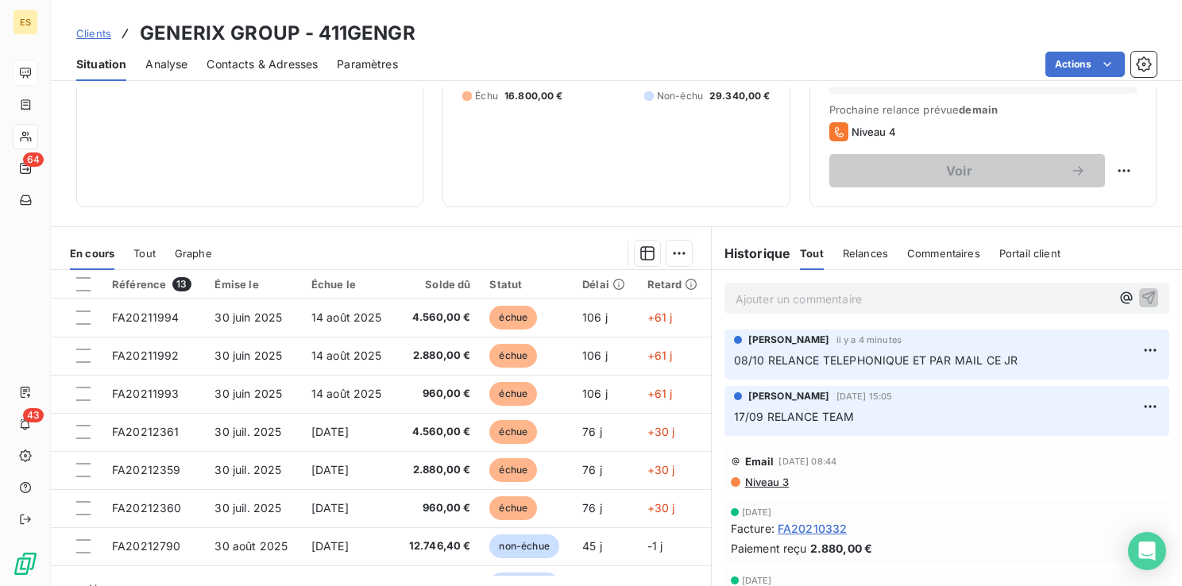
scroll to position [238, 0]
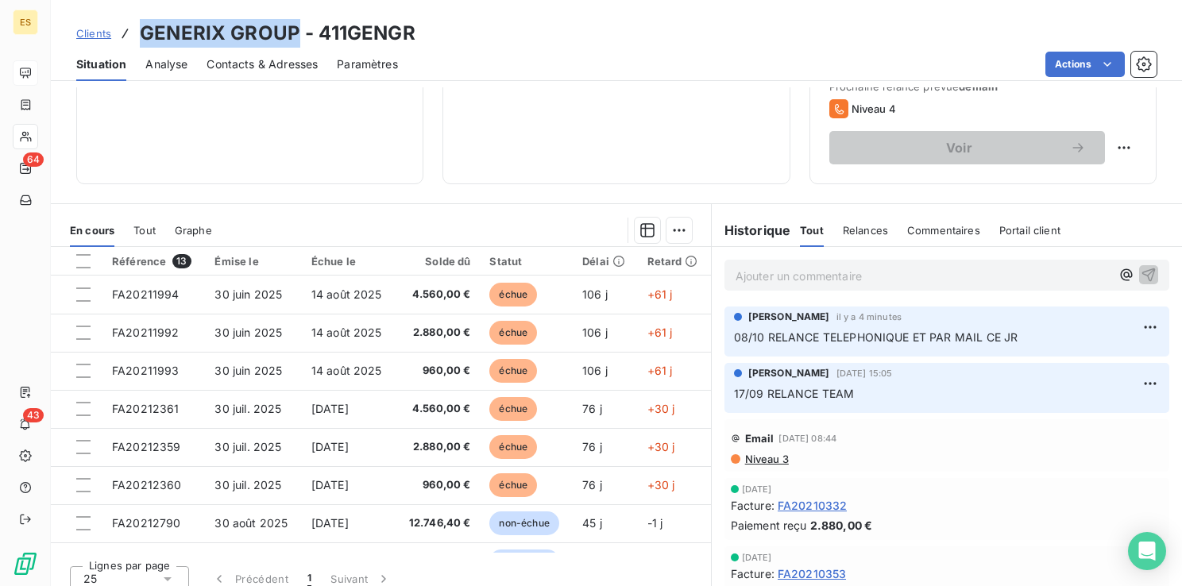
drag, startPoint x: 292, startPoint y: 28, endPoint x: 140, endPoint y: 27, distance: 151.8
click at [140, 27] on h3 "GENERIX GROUP - 411GENGR" at bounding box center [278, 33] width 276 height 29
copy h3 "GENERIX GROUP"
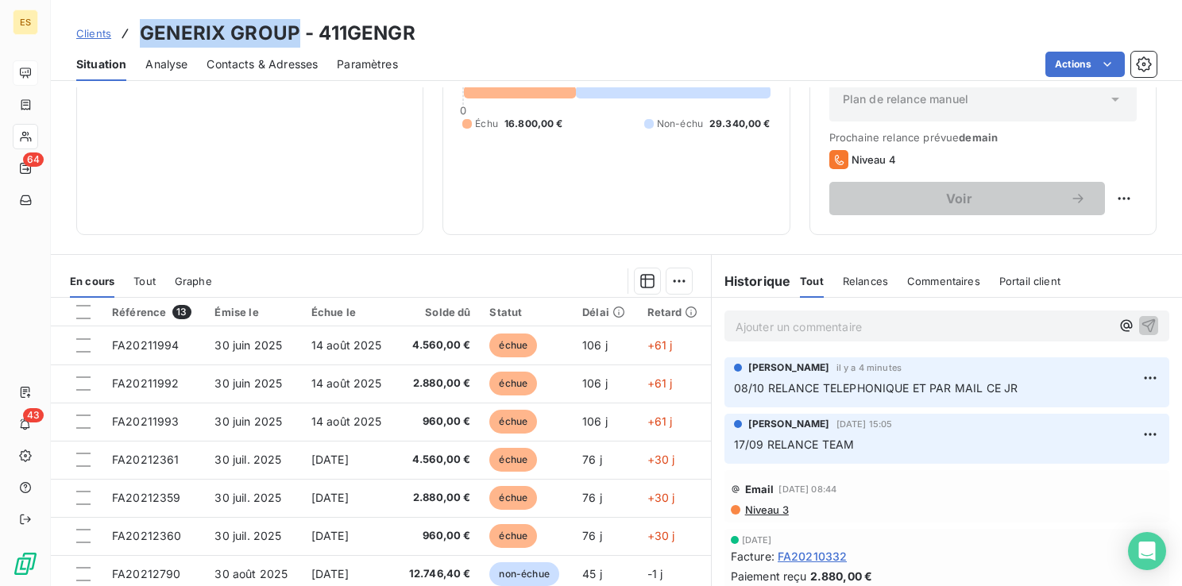
scroll to position [0, 0]
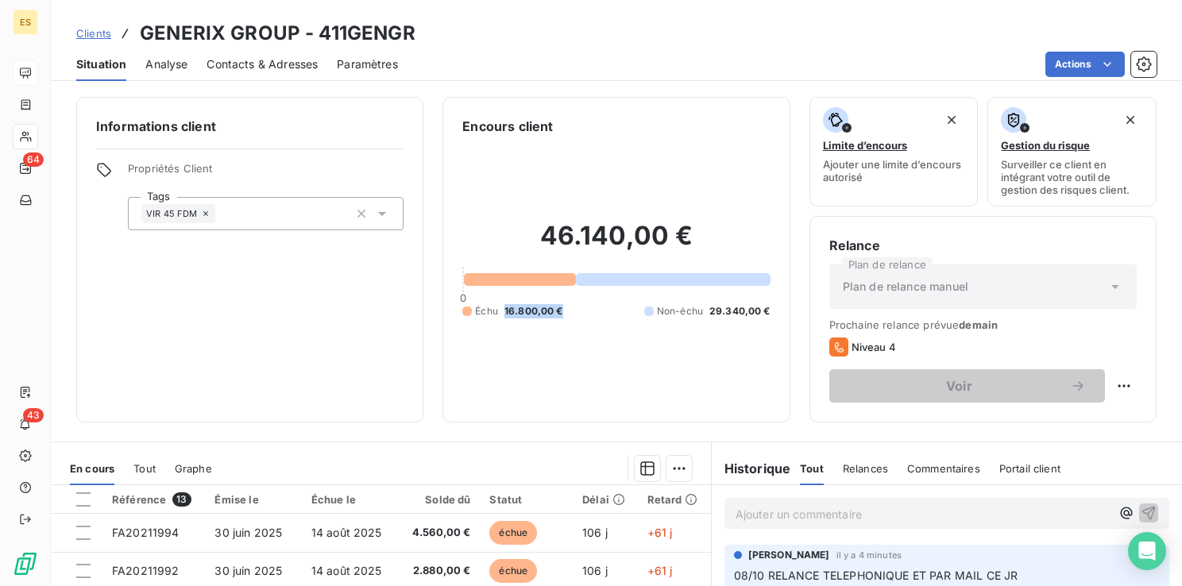
drag, startPoint x: 500, startPoint y: 311, endPoint x: 565, endPoint y: 307, distance: 65.3
click at [565, 307] on div "Échu 16.800,00 € Non-échu 29.340,00 €" at bounding box center [616, 311] width 308 height 14
copy span "16.800,00 €"
click at [765, 514] on p "Ajouter un commentaire ﻿" at bounding box center [923, 515] width 375 height 20
click at [1105, 383] on html "ES 64 43 Clients GENERIX GROUP - 411GENGR Situation Analyse Contacts & Adresses…" at bounding box center [591, 293] width 1182 height 586
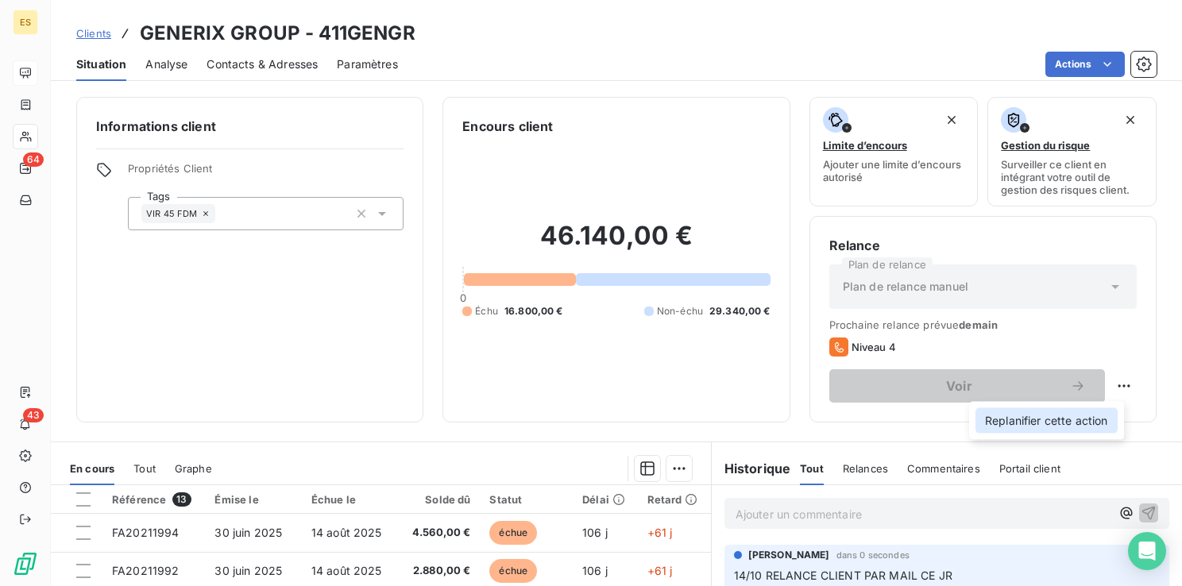
click at [1076, 412] on div "Replanifier cette action" at bounding box center [1047, 420] width 142 height 25
select select "9"
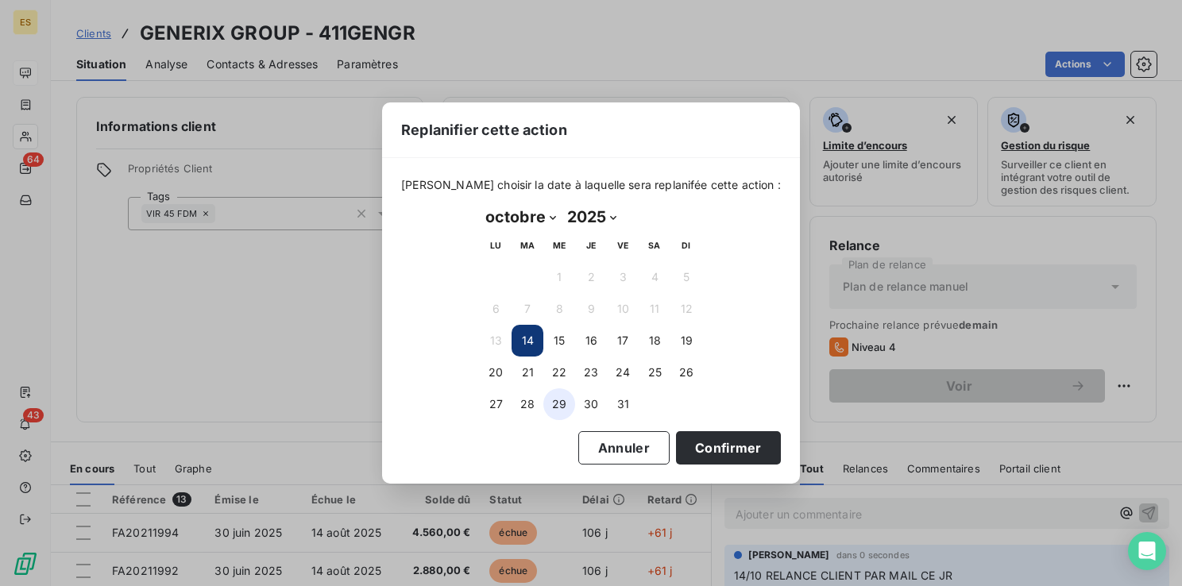
click at [563, 399] on button "29" at bounding box center [560, 405] width 32 height 32
click at [726, 445] on button "Confirmer" at bounding box center [728, 447] width 105 height 33
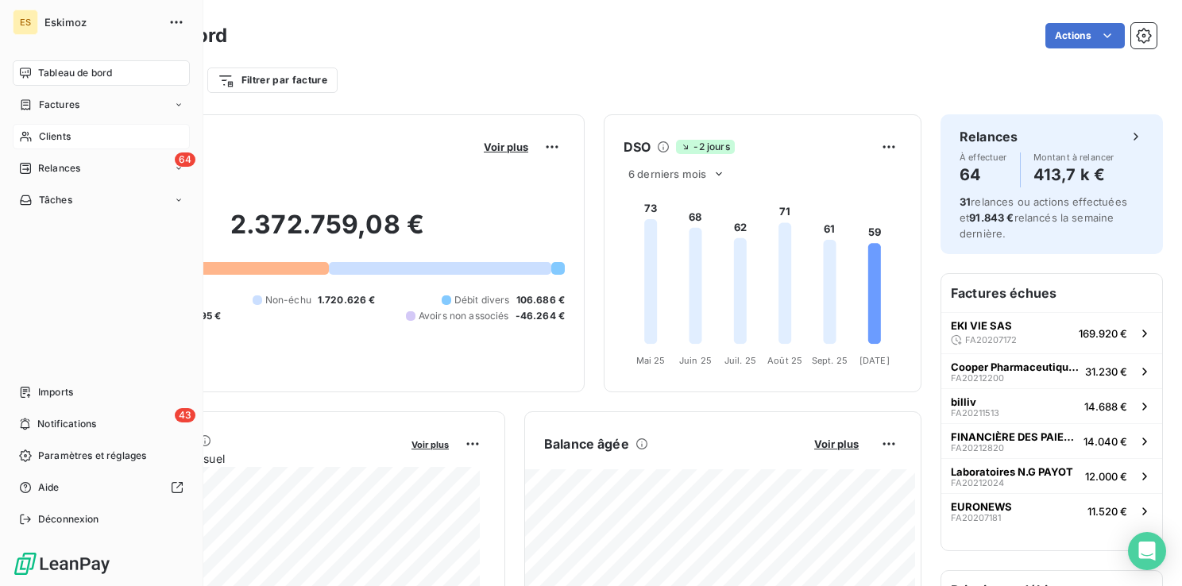
click at [48, 137] on span "Clients" at bounding box center [55, 137] width 32 height 14
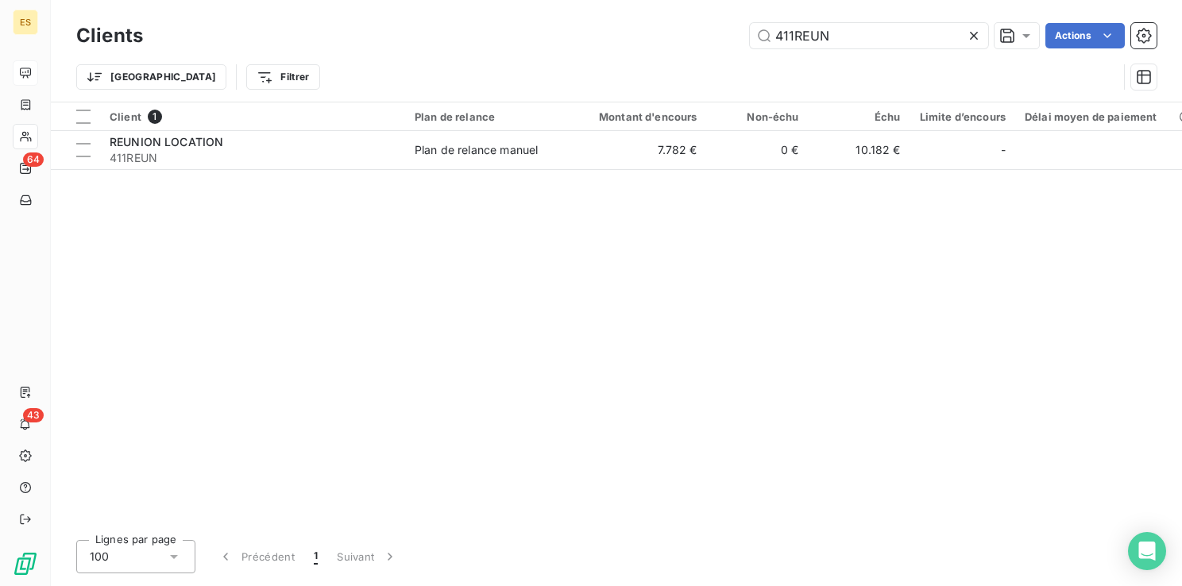
click at [976, 33] on icon at bounding box center [974, 36] width 8 height 8
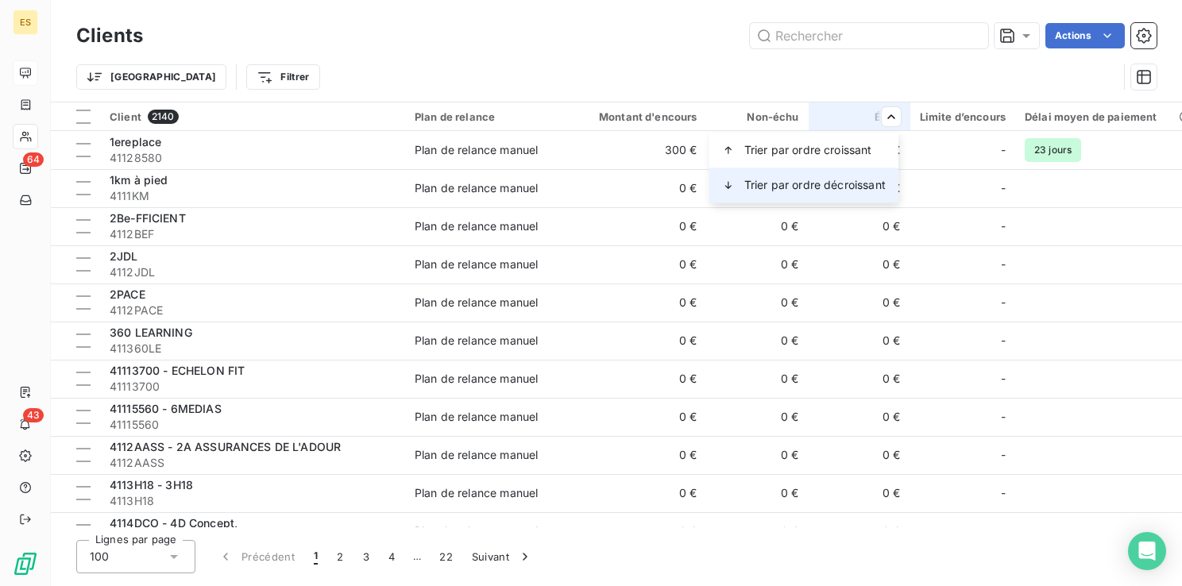
click at [846, 180] on span "Trier par ordre décroissant" at bounding box center [815, 185] width 141 height 16
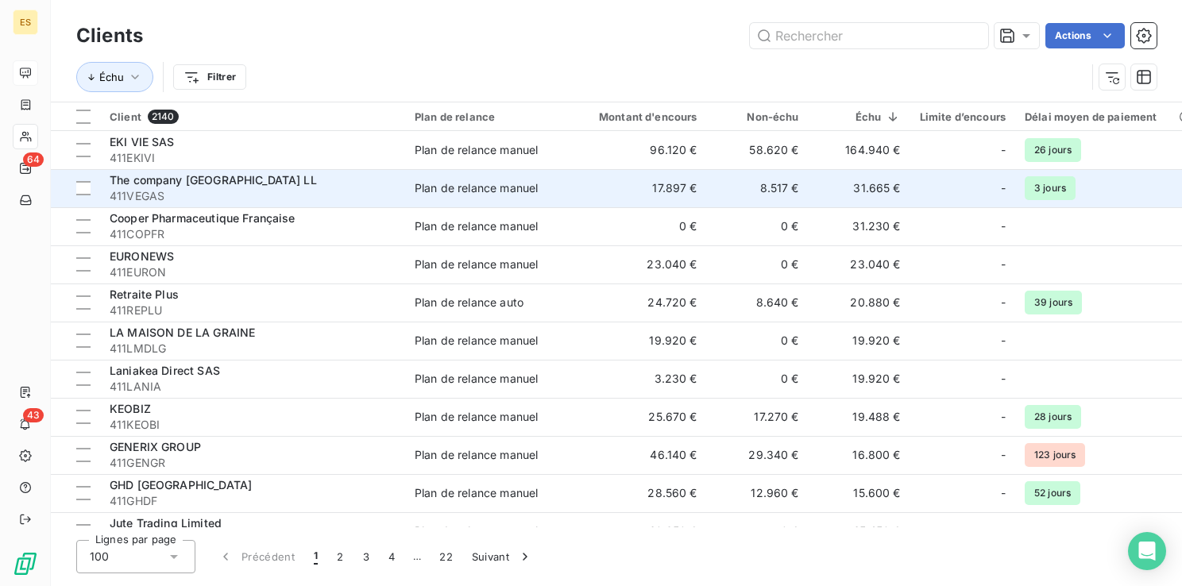
click at [260, 186] on span "The company [GEOGRAPHIC_DATA] LL" at bounding box center [213, 180] width 207 height 14
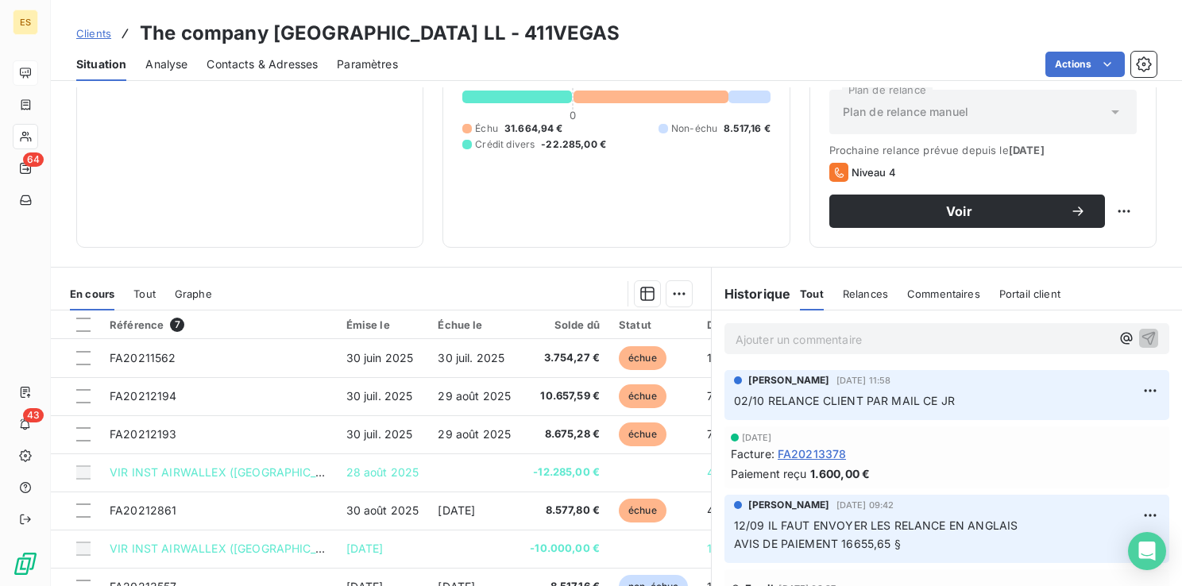
scroll to position [251, 0]
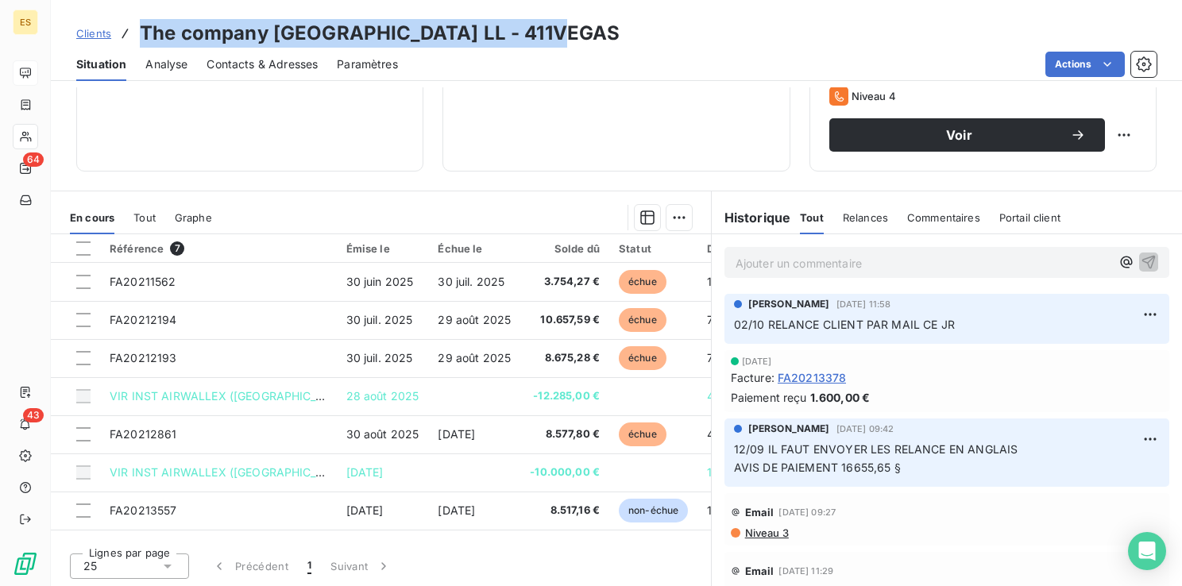
drag, startPoint x: 600, startPoint y: 33, endPoint x: 143, endPoint y: 30, distance: 456.9
click at [143, 30] on h3 "The company [GEOGRAPHIC_DATA] LL - 411VEGAS" at bounding box center [380, 33] width 480 height 29
copy h3 "The company [GEOGRAPHIC_DATA] L"
click at [91, 34] on span "Clients" at bounding box center [93, 33] width 35 height 13
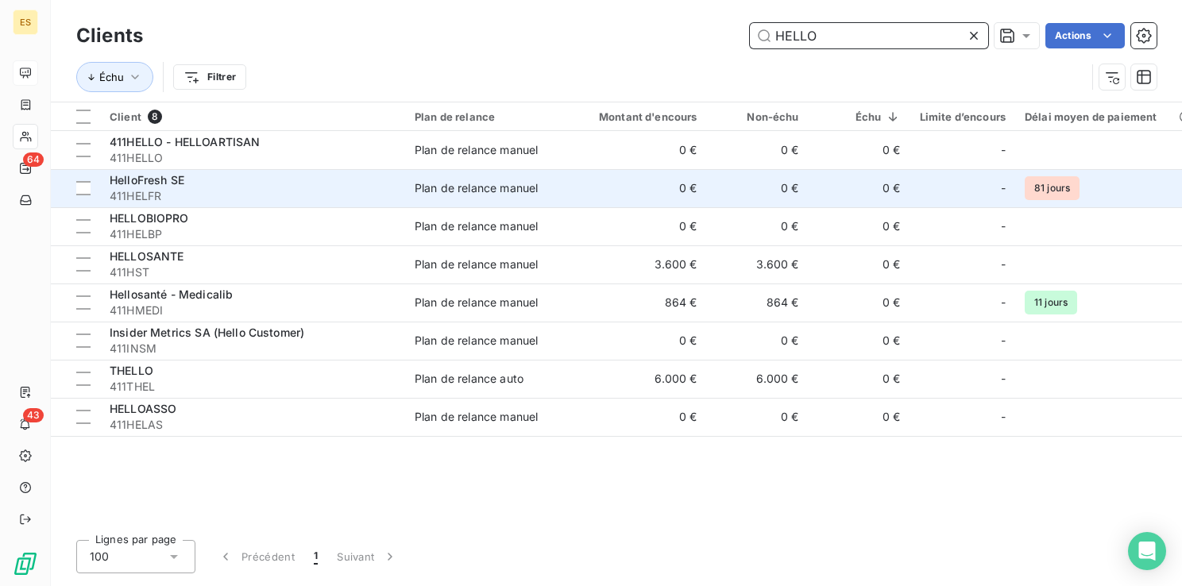
type input "HELLO"
click at [198, 188] on span "411HELFR" at bounding box center [253, 196] width 286 height 16
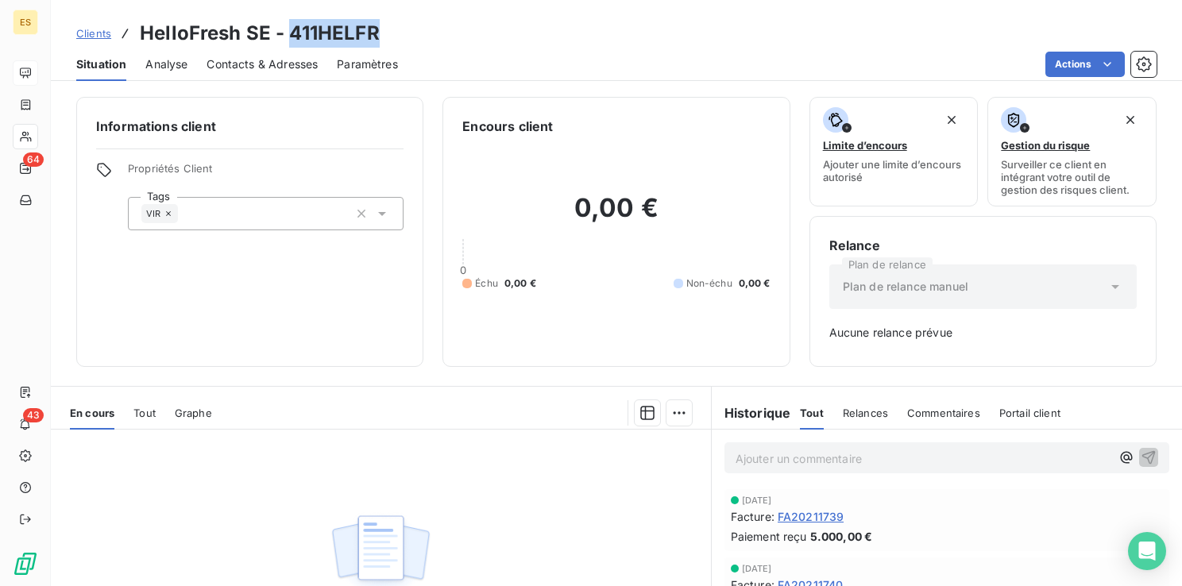
drag, startPoint x: 290, startPoint y: 30, endPoint x: 383, endPoint y: 21, distance: 93.5
click at [383, 21] on div "Clients HelloFresh SE - 411HELFR" at bounding box center [617, 33] width 1132 height 29
